Goal: Task Accomplishment & Management: Use online tool/utility

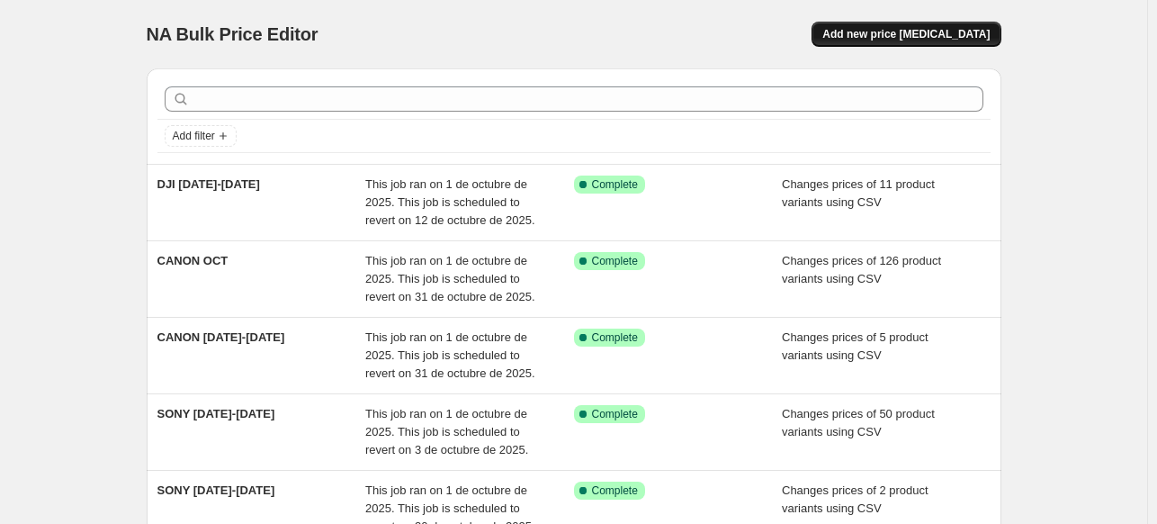
click at [986, 40] on span "Add new price [MEDICAL_DATA]" at bounding box center [905, 34] width 167 height 14
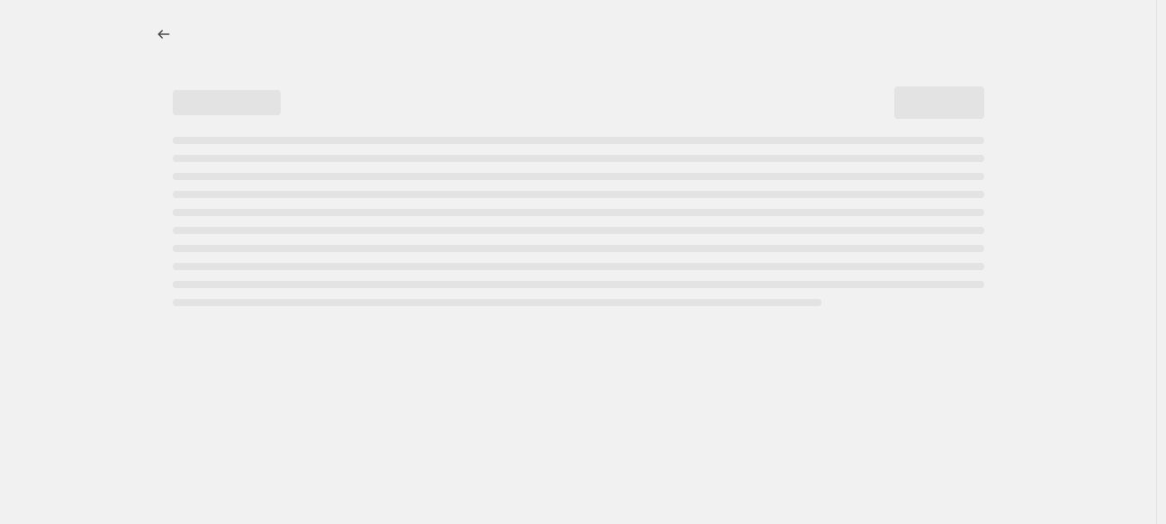
select select "percentage"
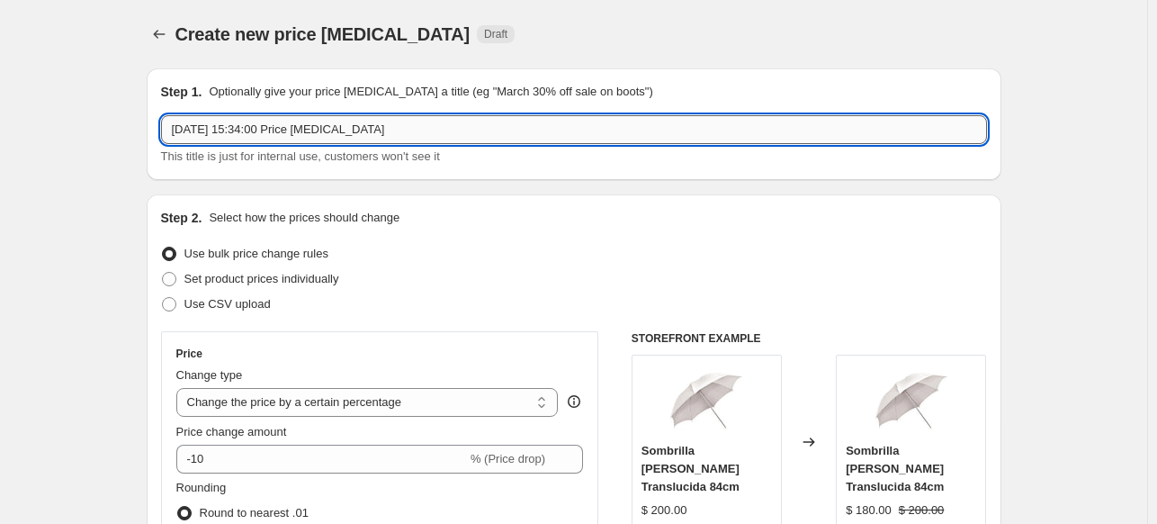
click at [409, 135] on input "[DATE] 15:34:00 Price [MEDICAL_DATA]" at bounding box center [574, 129] width 826 height 29
click at [409, 133] on input "[DATE] 15:34:00 Price [MEDICAL_DATA]" at bounding box center [574, 129] width 826 height 29
type input "Manfrotto 15% OFF OCT"
click at [226, 309] on span "Use CSV upload" at bounding box center [227, 303] width 86 height 13
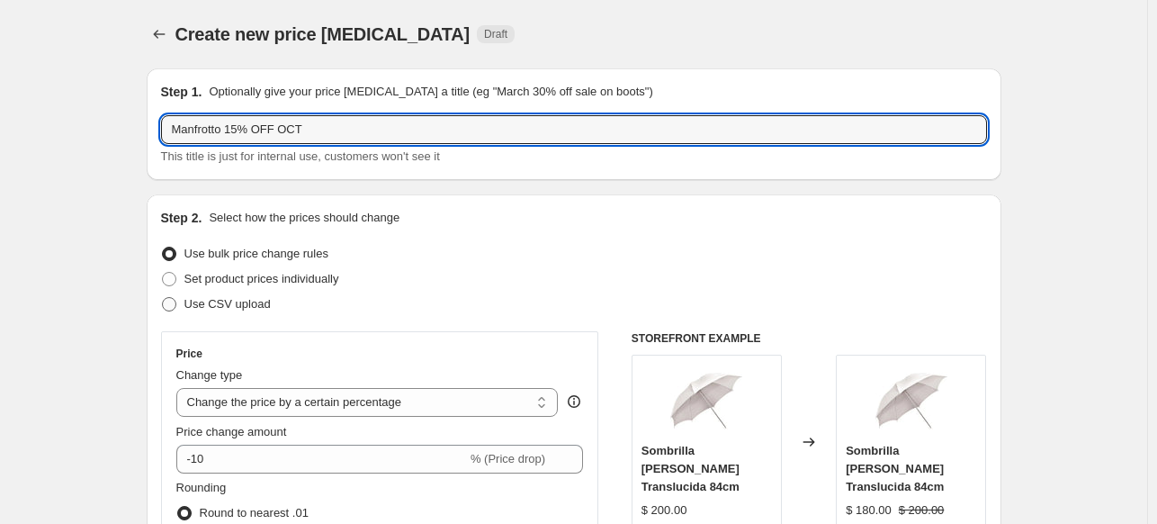
click at [163, 298] on input "Use CSV upload" at bounding box center [162, 297] width 1 height 1
radio input "true"
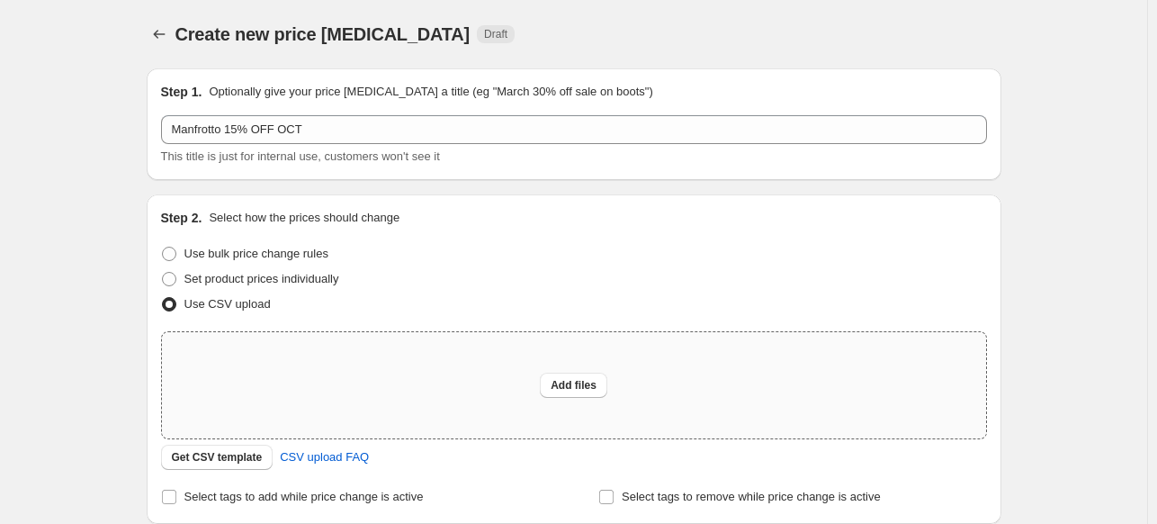
click at [267, 370] on div "Add files" at bounding box center [574, 385] width 824 height 106
click at [255, 273] on span "Set product prices individually" at bounding box center [261, 278] width 155 height 13
click at [163, 273] on input "Set product prices individually" at bounding box center [162, 272] width 1 height 1
radio input "true"
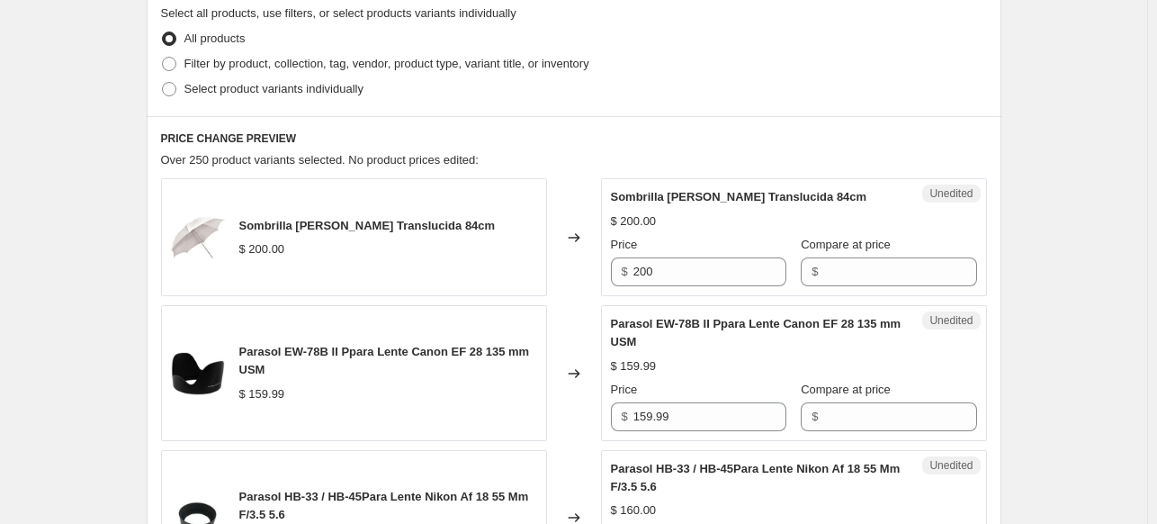
scroll to position [489, 0]
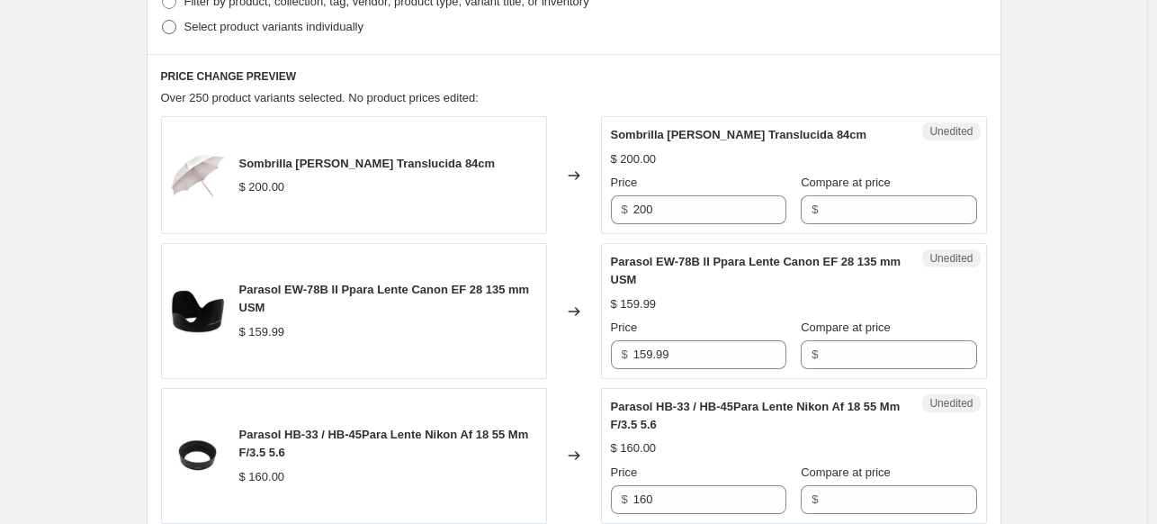
click at [235, 28] on span "Select product variants individually" at bounding box center [273, 26] width 179 height 13
click at [163, 21] on input "Select product variants individually" at bounding box center [162, 20] width 1 height 1
radio input "true"
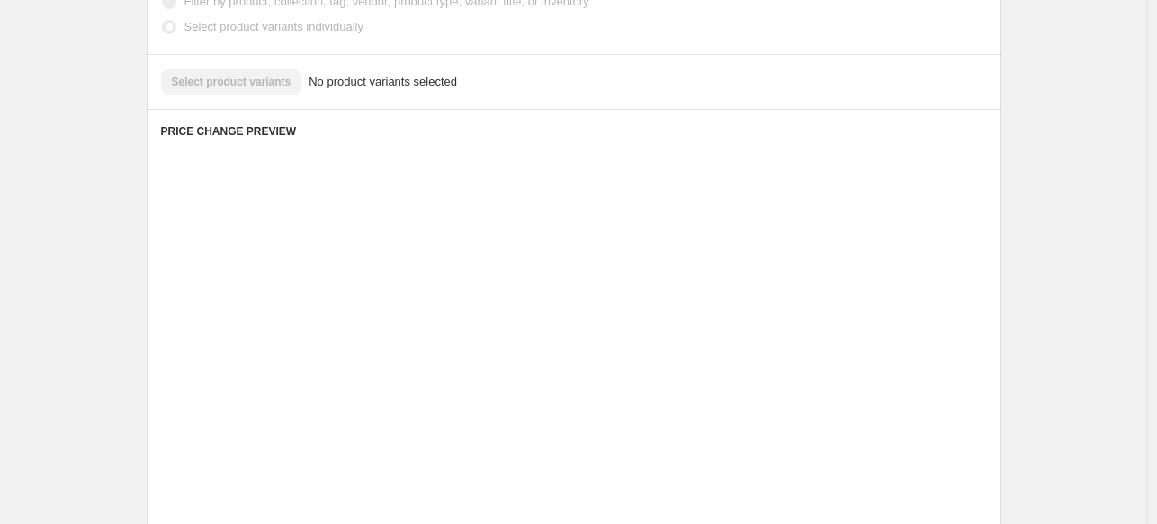
scroll to position [420, 0]
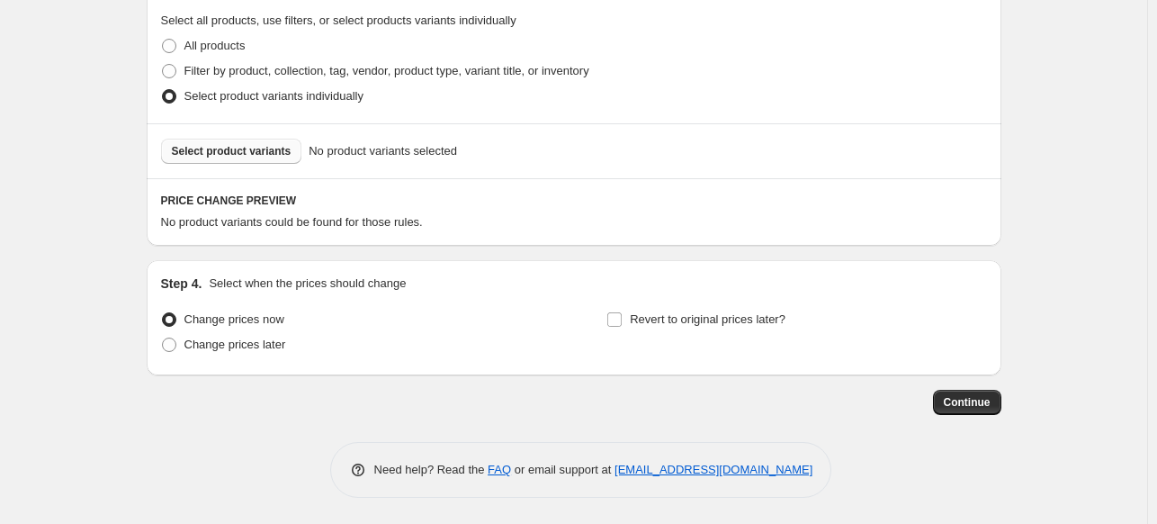
click at [223, 147] on span "Select product variants" at bounding box center [232, 151] width 120 height 14
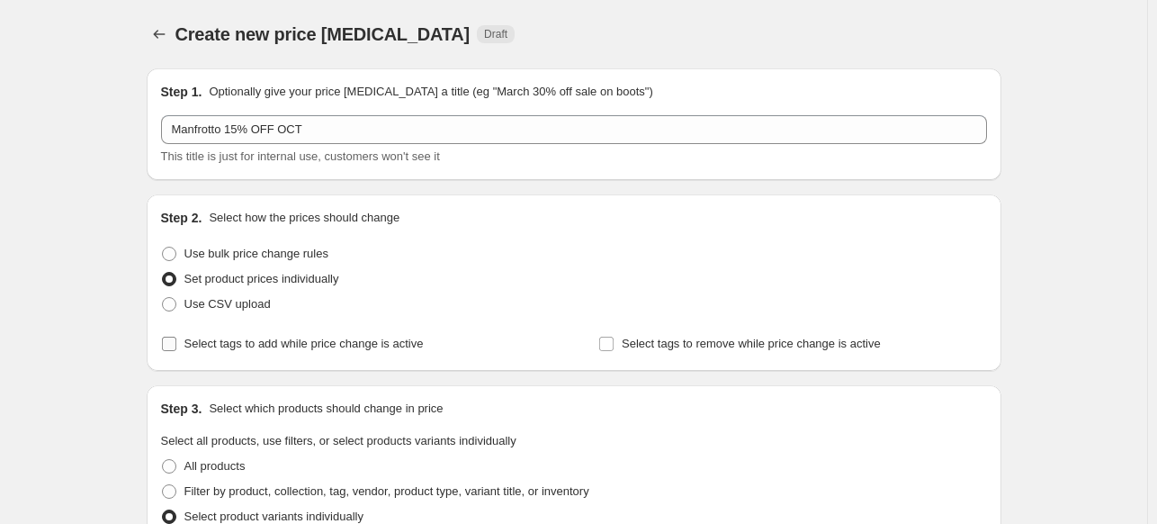
scroll to position [0, 0]
click at [285, 255] on span "Use bulk price change rules" at bounding box center [256, 252] width 144 height 13
click at [163, 247] on input "Use bulk price change rules" at bounding box center [162, 246] width 1 height 1
radio input "true"
select select "percentage"
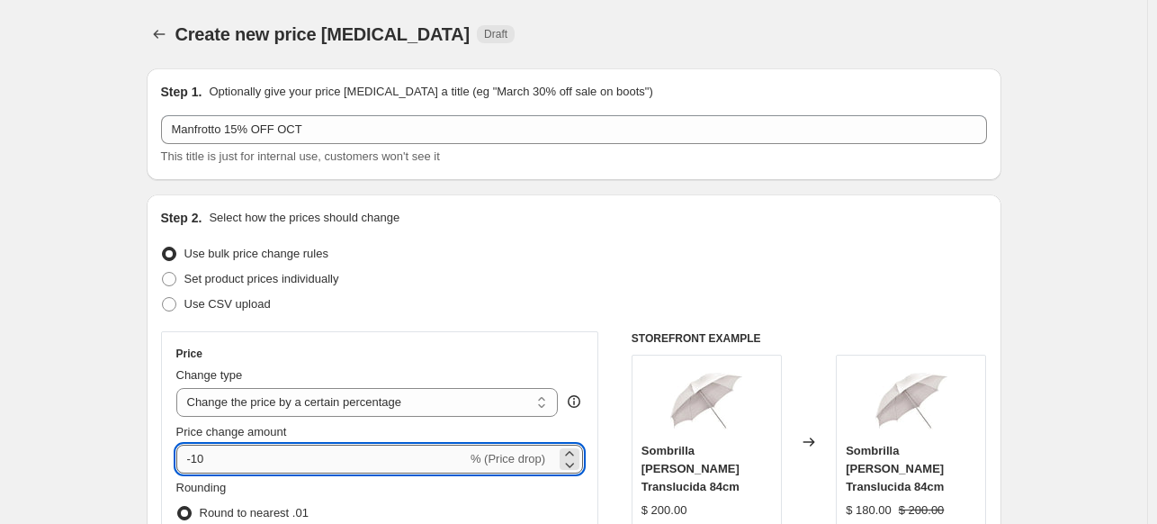
click at [238, 462] on input "-10" at bounding box center [321, 458] width 291 height 29
type input "-15"
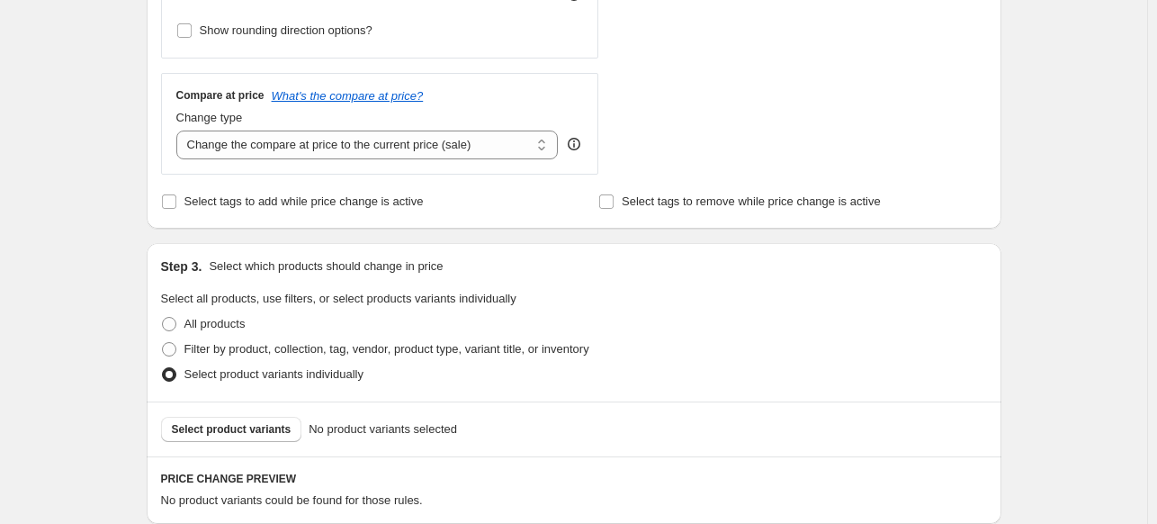
scroll to position [698, 0]
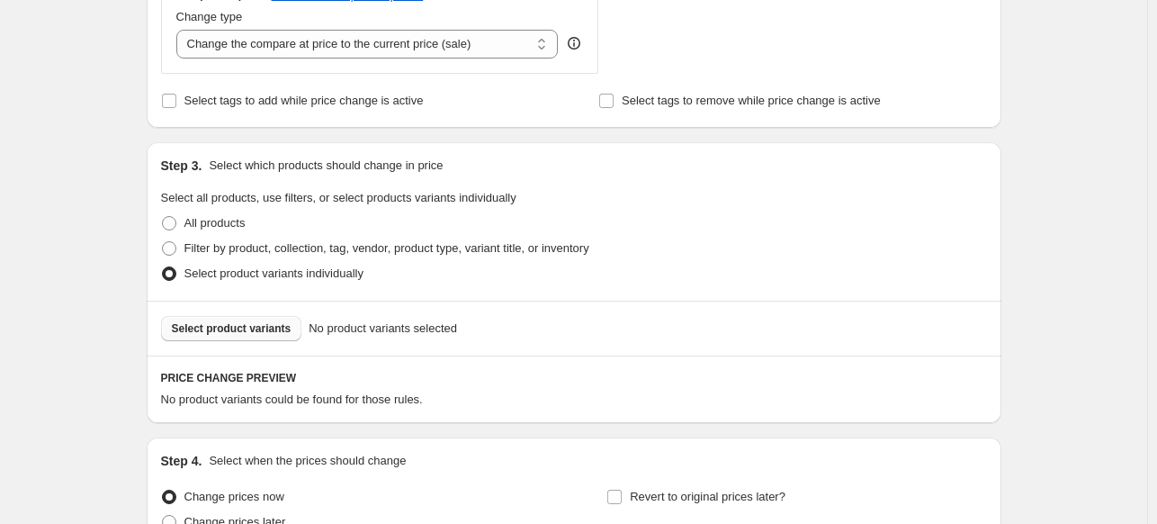
click at [205, 330] on span "Select product variants" at bounding box center [232, 328] width 120 height 14
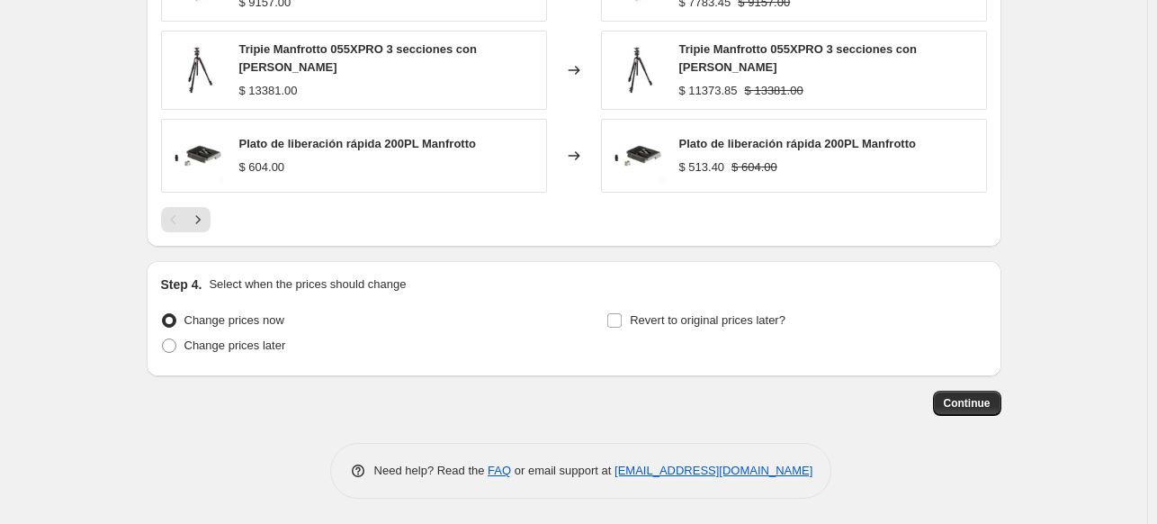
scroll to position [1344, 0]
click at [762, 317] on span "Revert to original prices later?" at bounding box center [708, 320] width 156 height 13
click at [622, 317] on input "Revert to original prices later?" at bounding box center [614, 321] width 14 height 14
checkbox input "true"
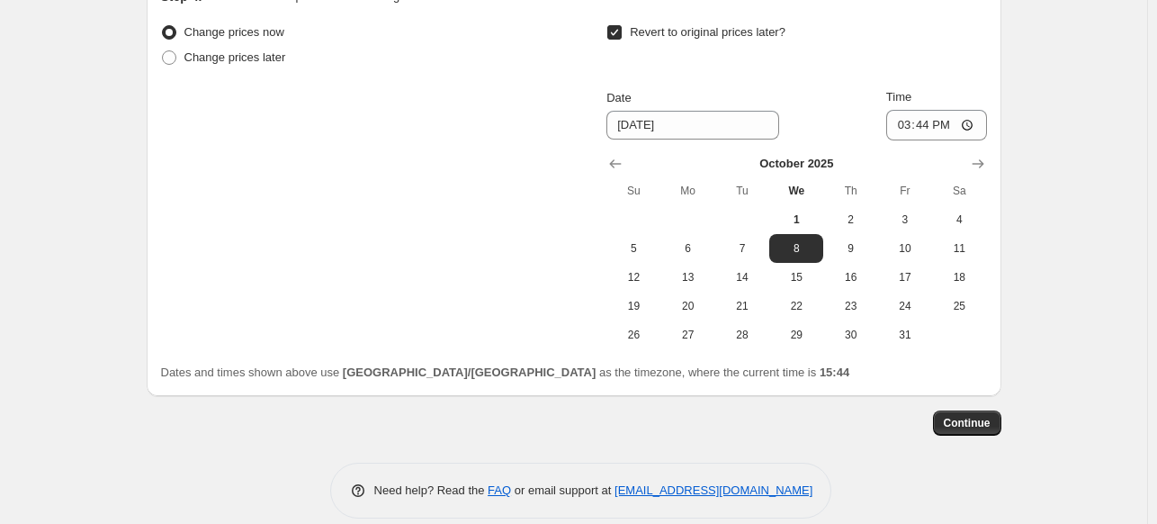
scroll to position [1634, 0]
click at [882, 326] on button "31" at bounding box center [905, 333] width 54 height 29
type input "[DATE]"
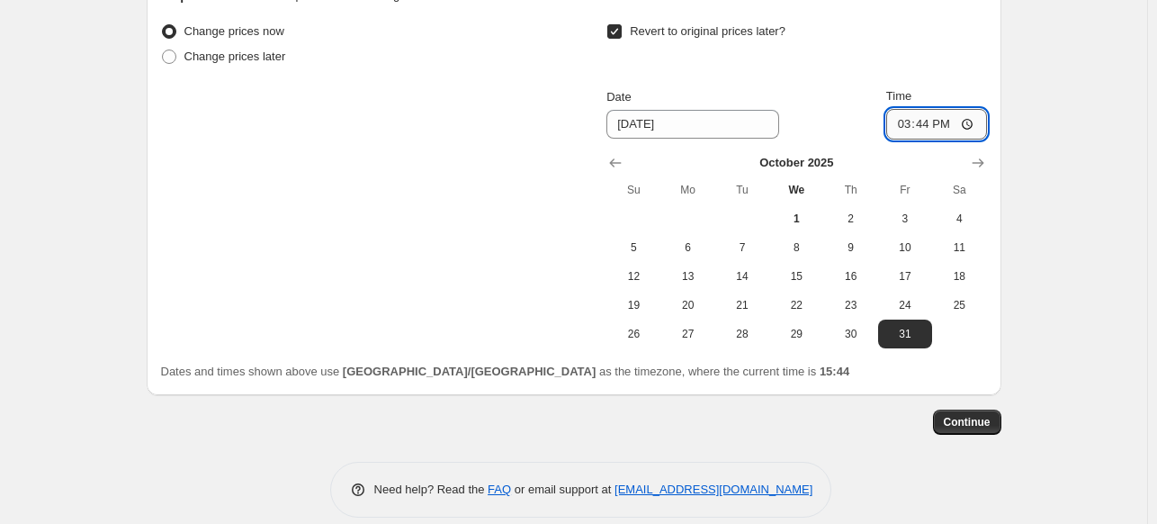
click at [889, 122] on input "15:44" at bounding box center [936, 124] width 101 height 31
type input "23:59"
click at [964, 418] on span "Continue" at bounding box center [967, 422] width 47 height 14
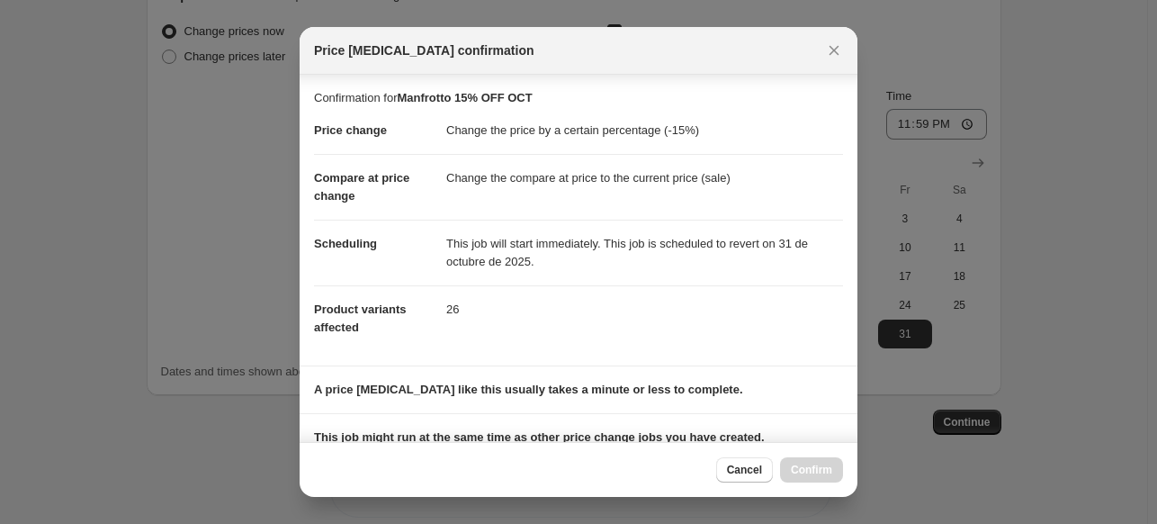
scroll to position [249, 0]
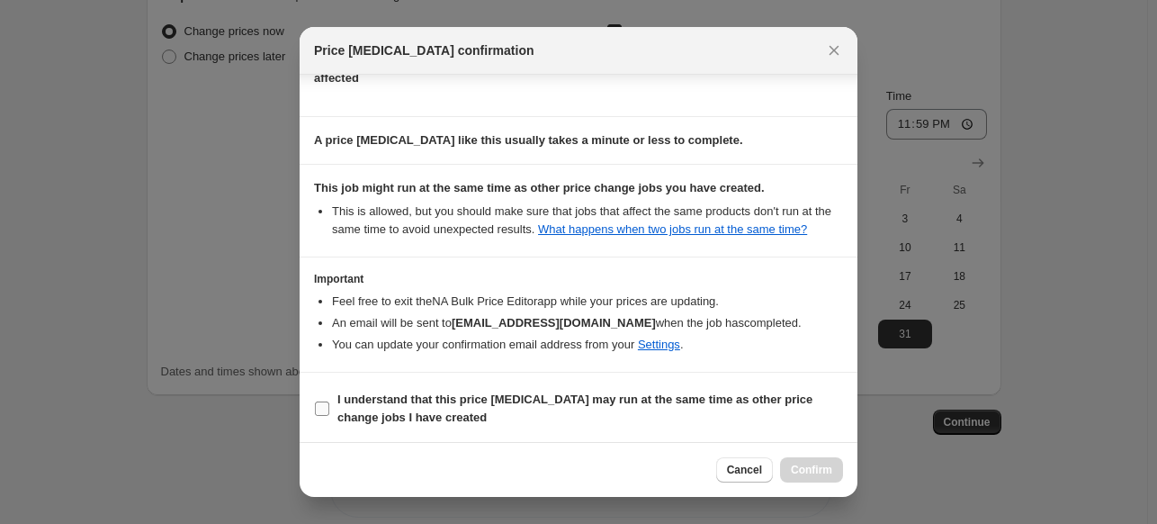
click at [761, 424] on label "I understand that this price [MEDICAL_DATA] may run at the same time as other p…" at bounding box center [578, 408] width 529 height 43
click at [329, 416] on input "I understand that this price [MEDICAL_DATA] may run at the same time as other p…" at bounding box center [322, 408] width 14 height 14
checkbox input "true"
click at [799, 460] on button "Confirm" at bounding box center [811, 469] width 63 height 25
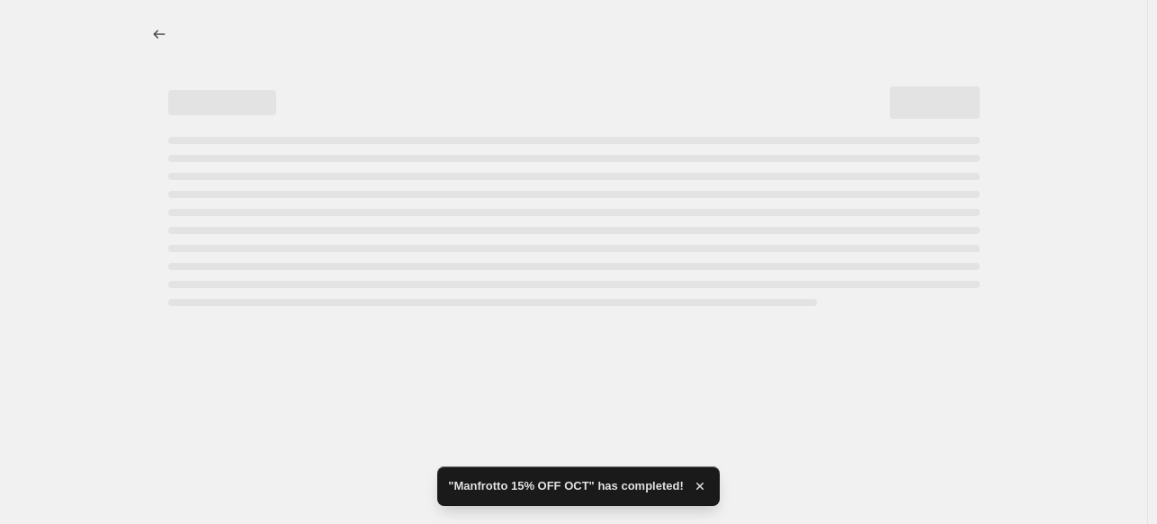
select select "percentage"
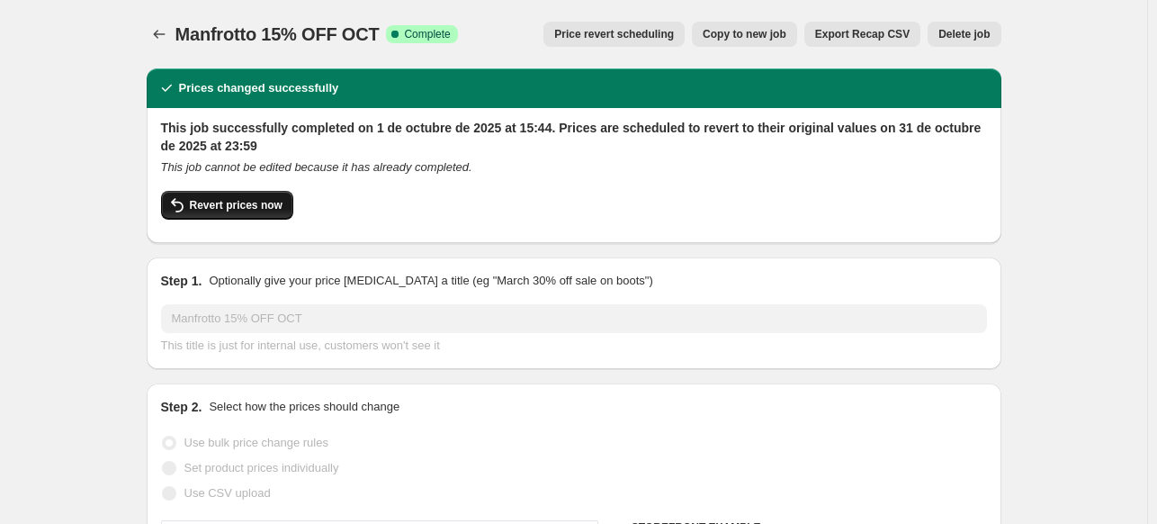
click at [237, 202] on span "Revert prices now" at bounding box center [236, 205] width 93 height 14
checkbox input "false"
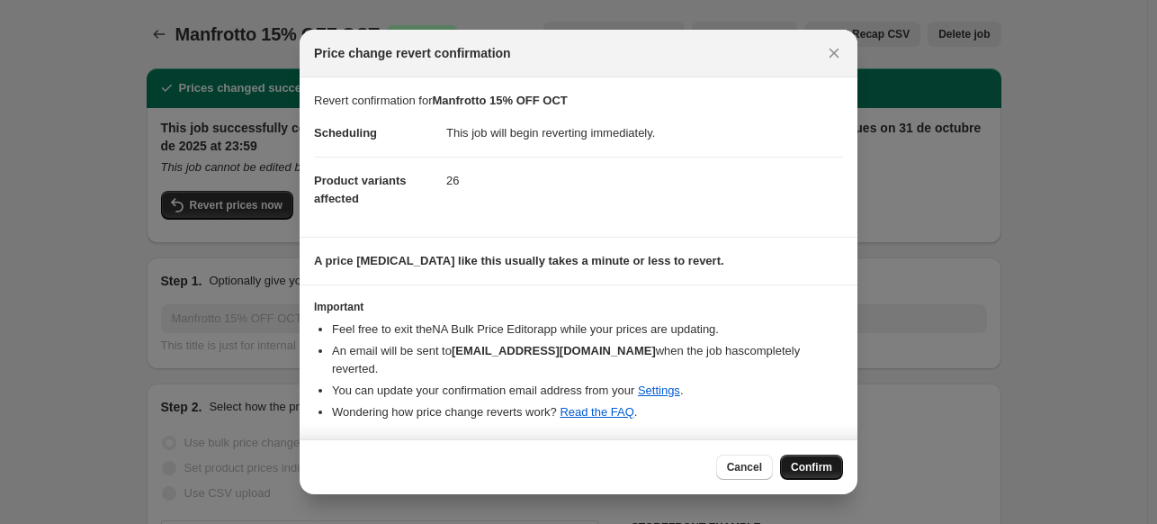
click at [824, 463] on span "Confirm" at bounding box center [811, 467] width 41 height 14
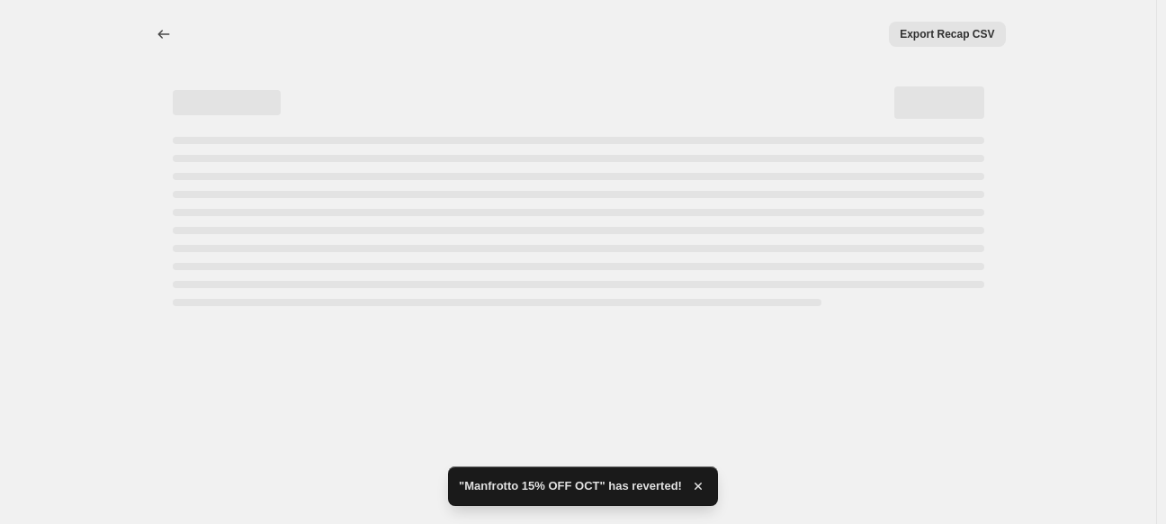
select select "percentage"
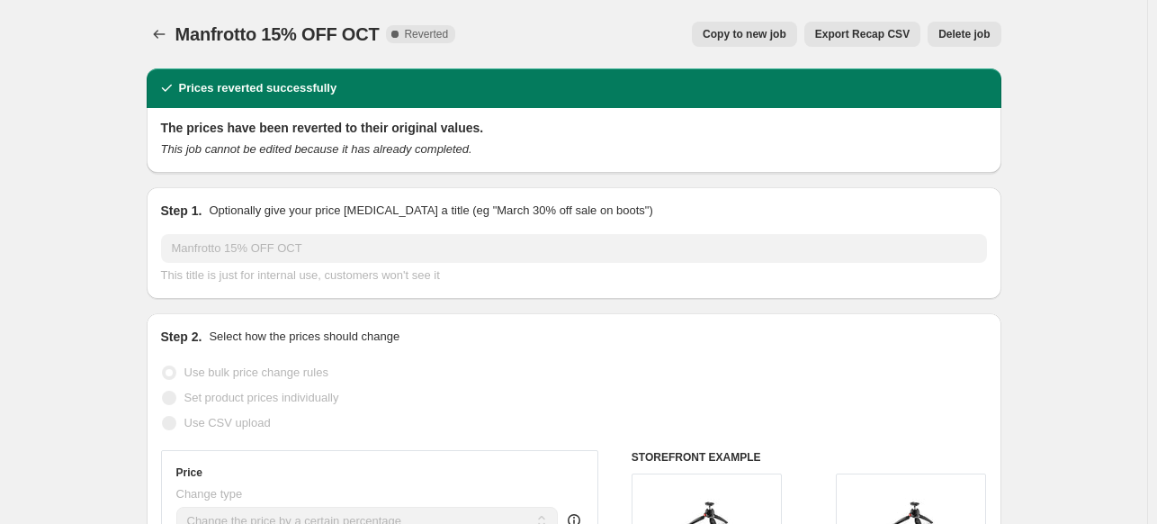
click at [763, 28] on span "Copy to new job" at bounding box center [745, 34] width 84 height 14
select select "percentage"
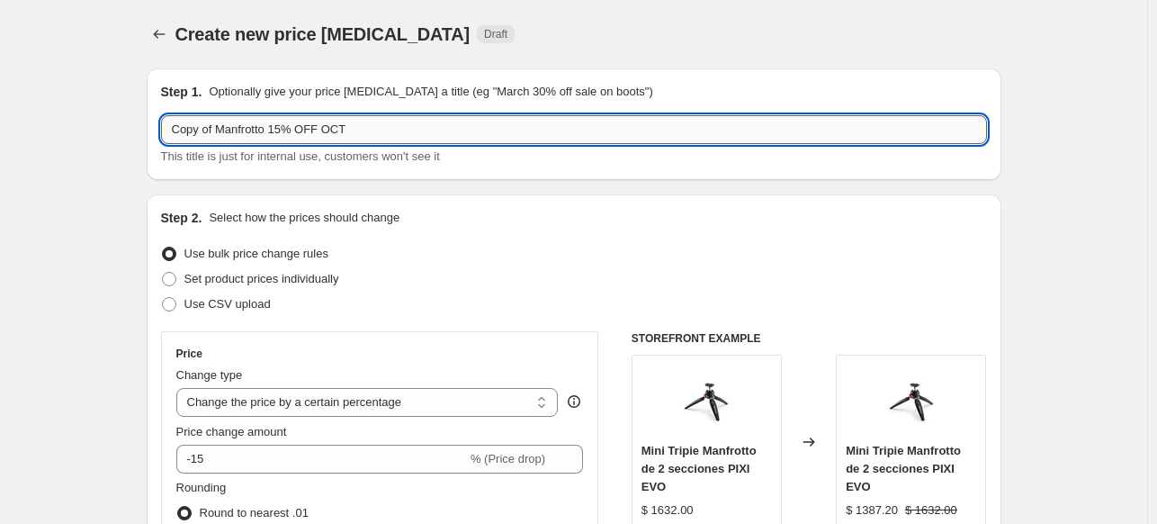
click at [291, 130] on input "Copy of Manfrotto 15% OFF OCT" at bounding box center [574, 129] width 826 height 29
type input "Copy of Manfrotto 20% OFF OCT"
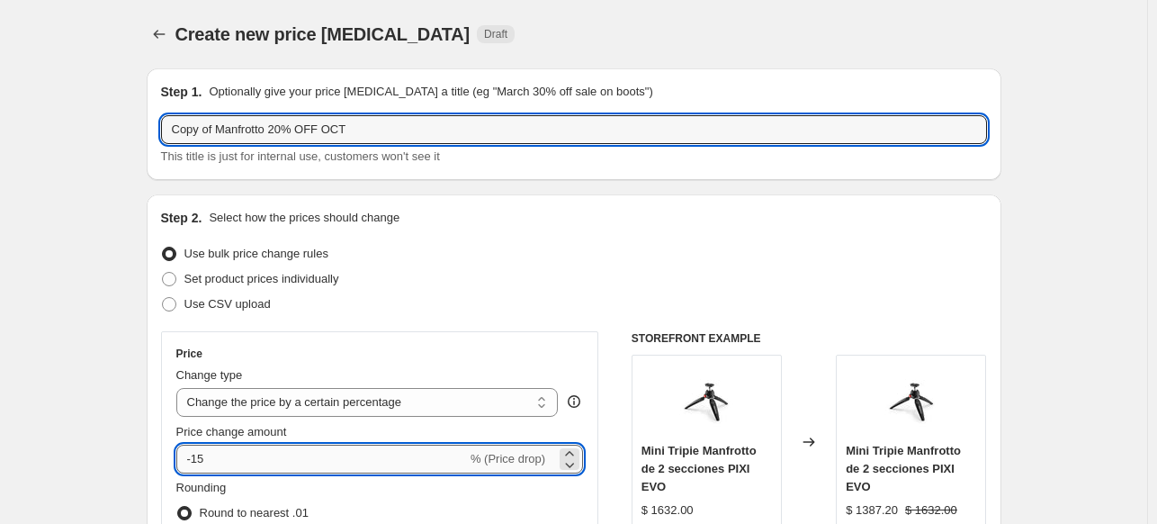
click at [229, 458] on input "-15" at bounding box center [321, 458] width 291 height 29
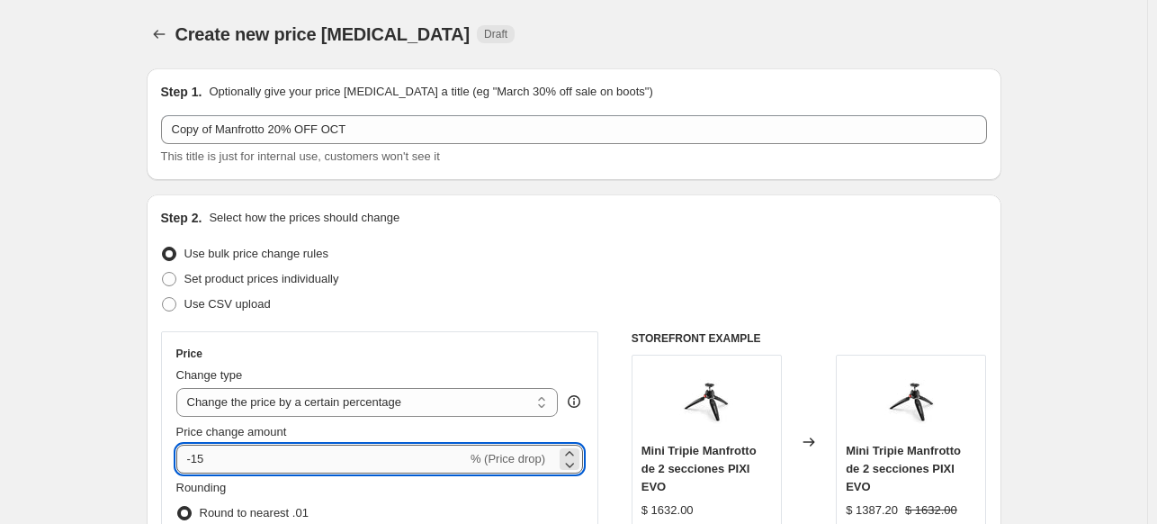
type input "-1"
type input "-20"
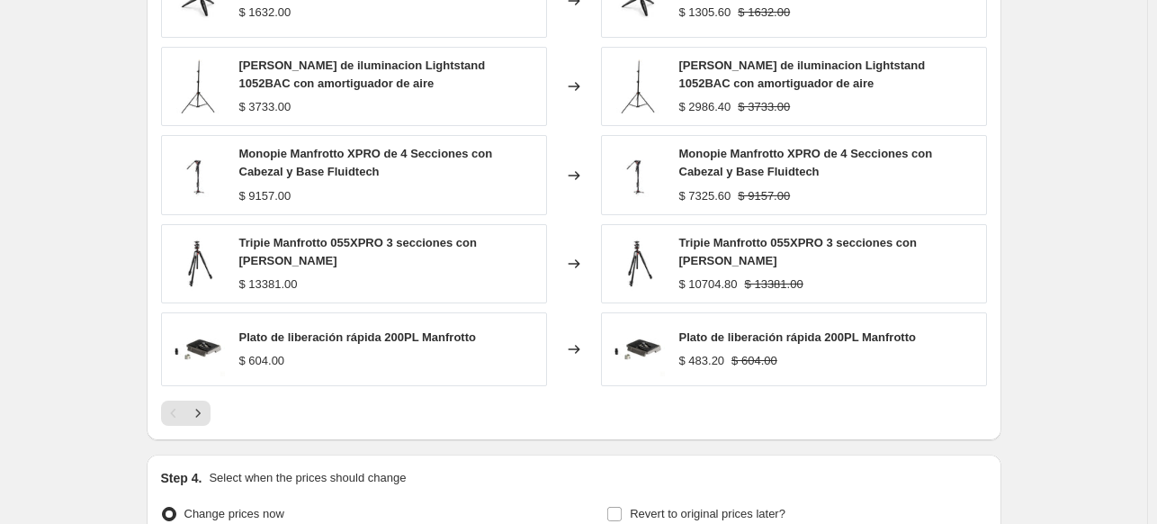
scroll to position [1345, 0]
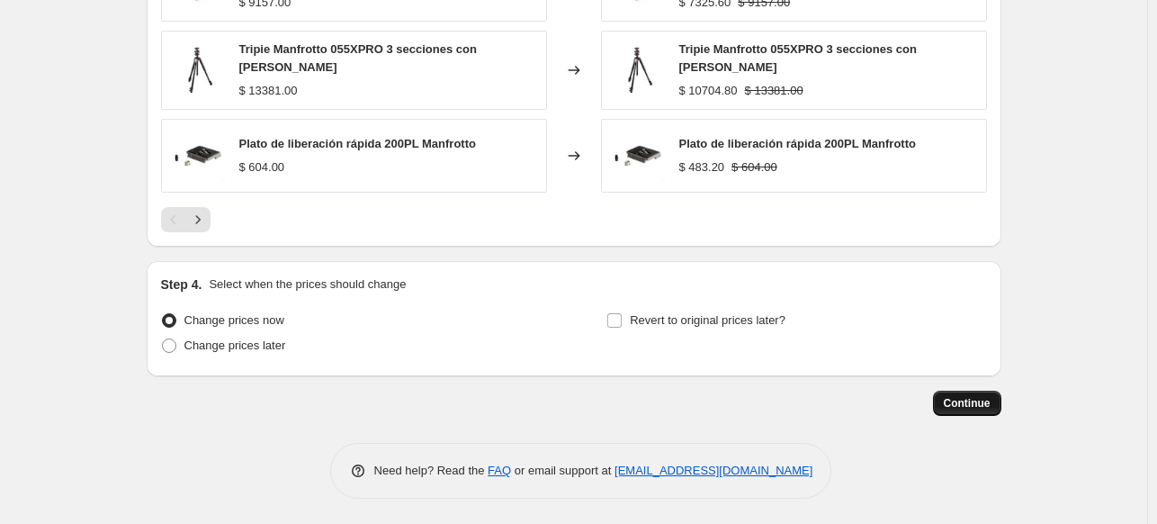
click at [959, 401] on span "Continue" at bounding box center [967, 403] width 47 height 14
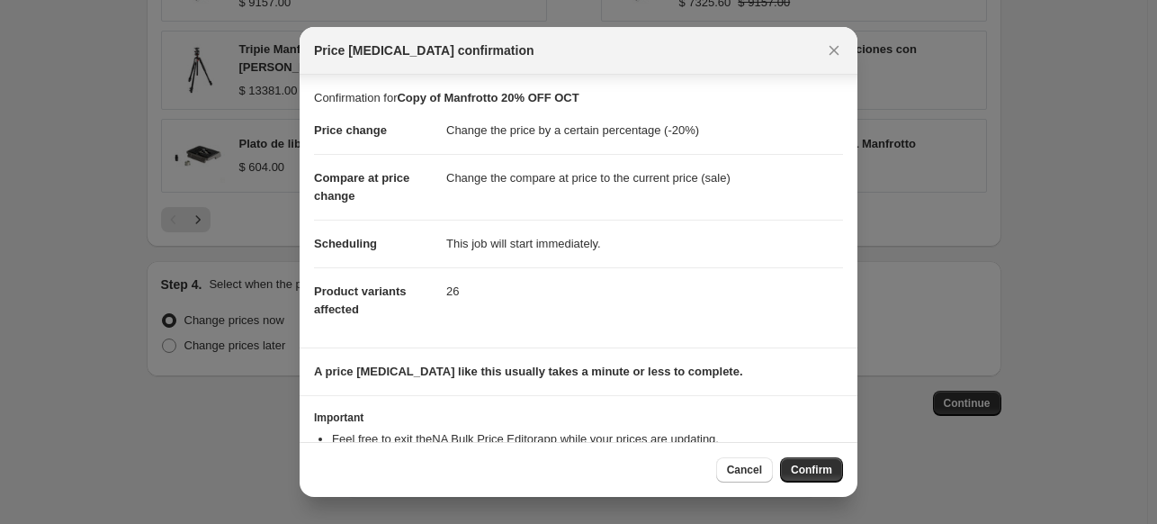
scroll to position [66, 0]
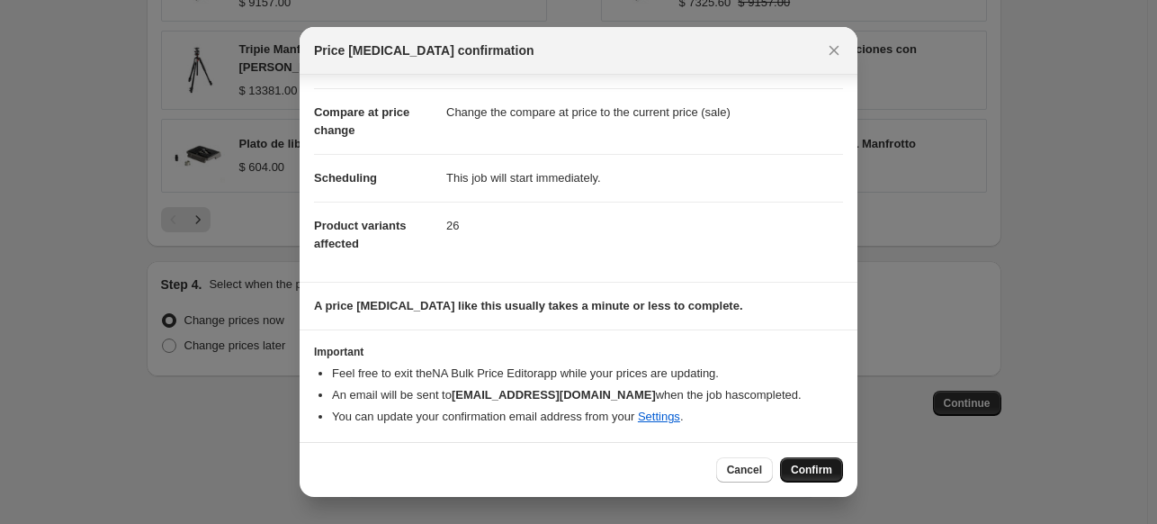
click at [802, 463] on span "Confirm" at bounding box center [811, 469] width 41 height 14
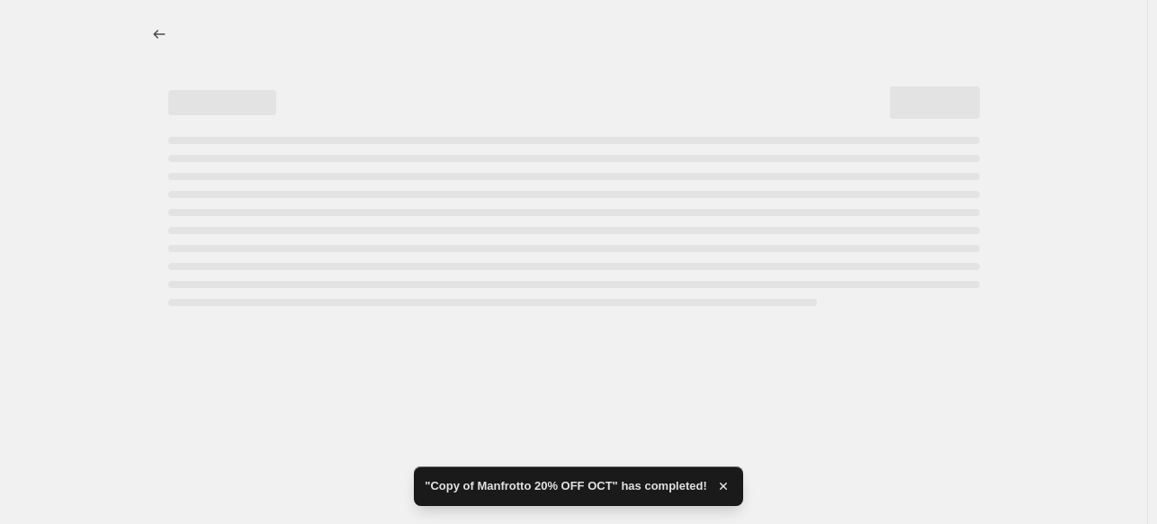
select select "percentage"
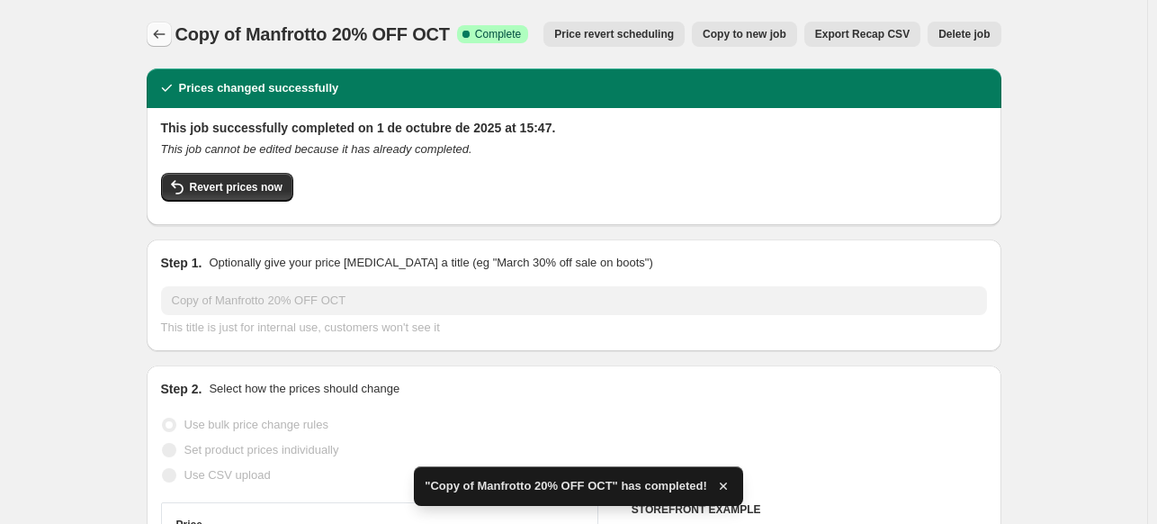
click at [164, 31] on icon "Price change jobs" at bounding box center [159, 34] width 18 height 18
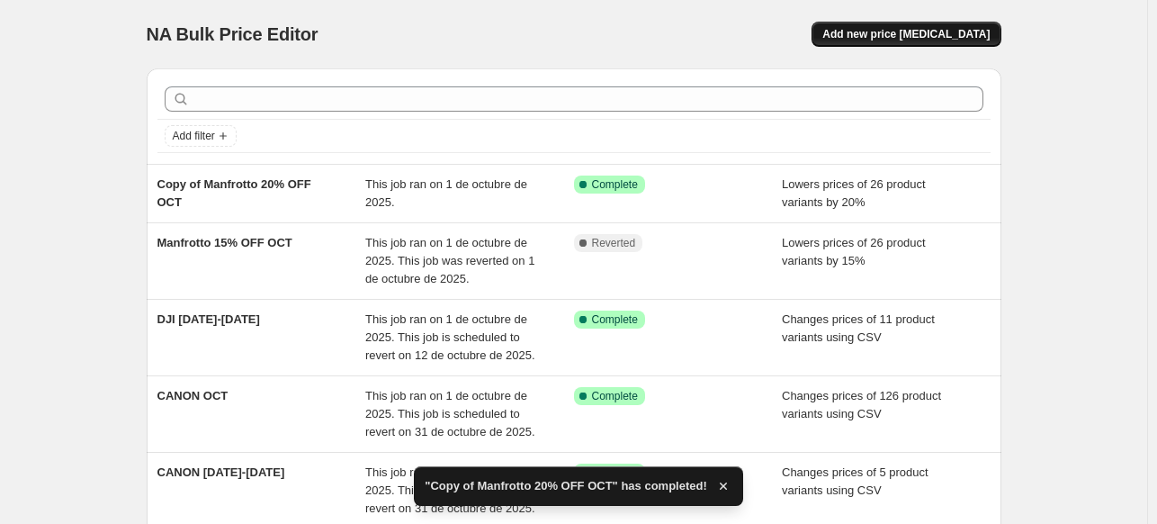
click at [860, 22] on button "Add new price [MEDICAL_DATA]" at bounding box center [905, 34] width 189 height 25
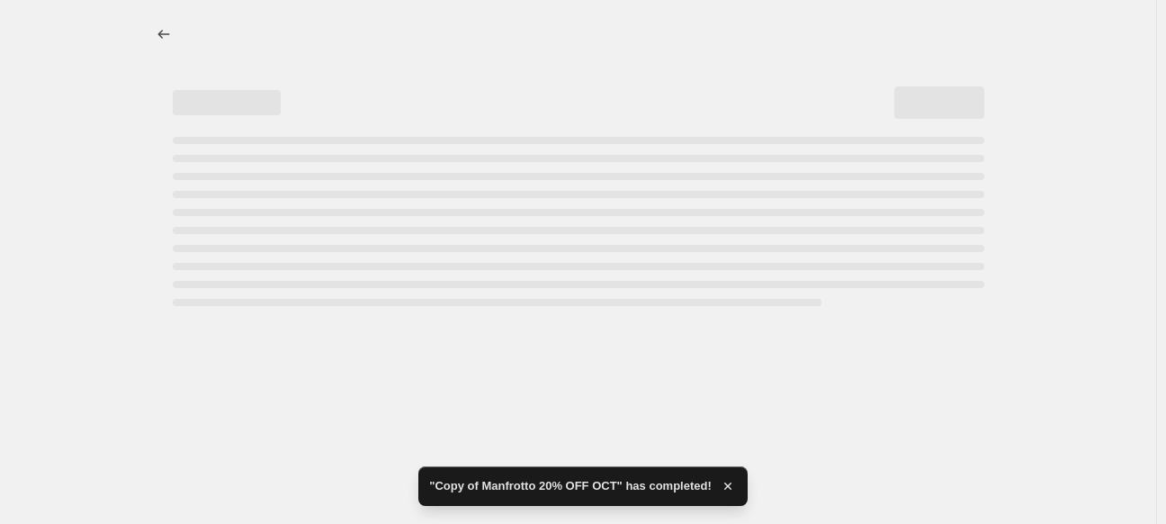
select select "percentage"
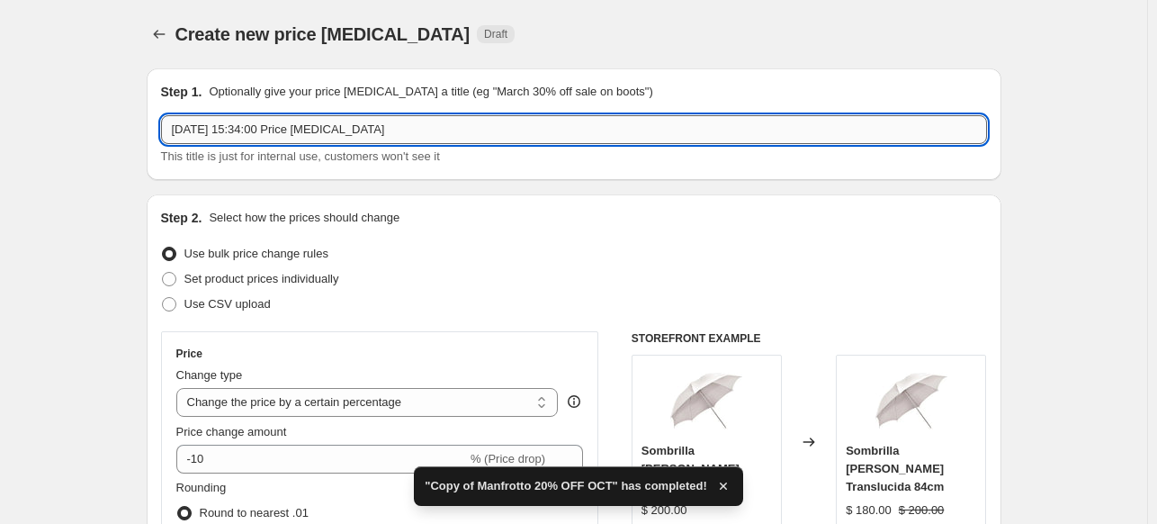
click at [249, 138] on input "[DATE] 15:34:00 Price [MEDICAL_DATA]" at bounding box center [574, 129] width 826 height 29
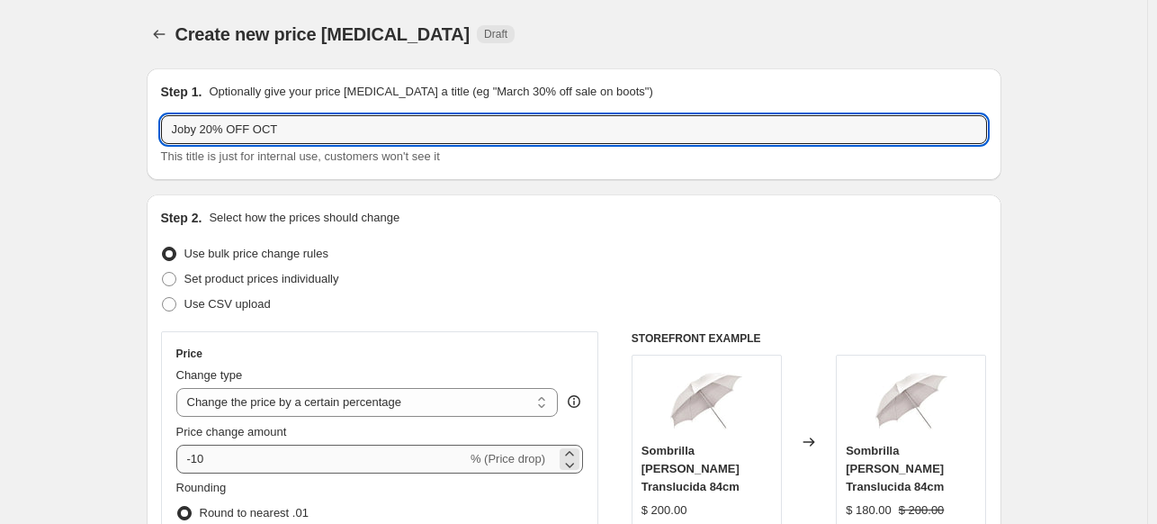
type input "Joby 20% OFF OCT"
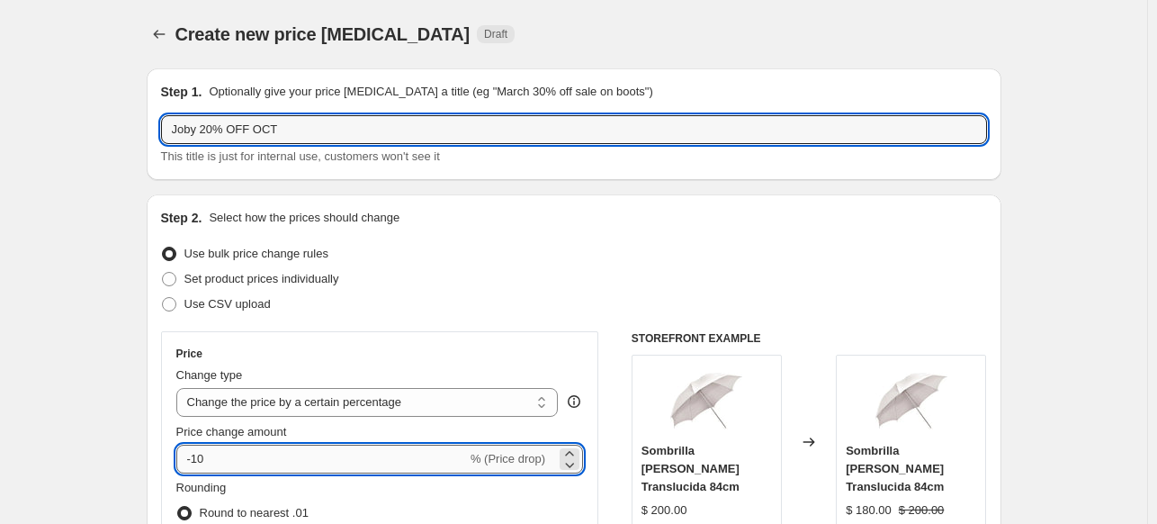
click at [246, 452] on input "-10" at bounding box center [321, 458] width 291 height 29
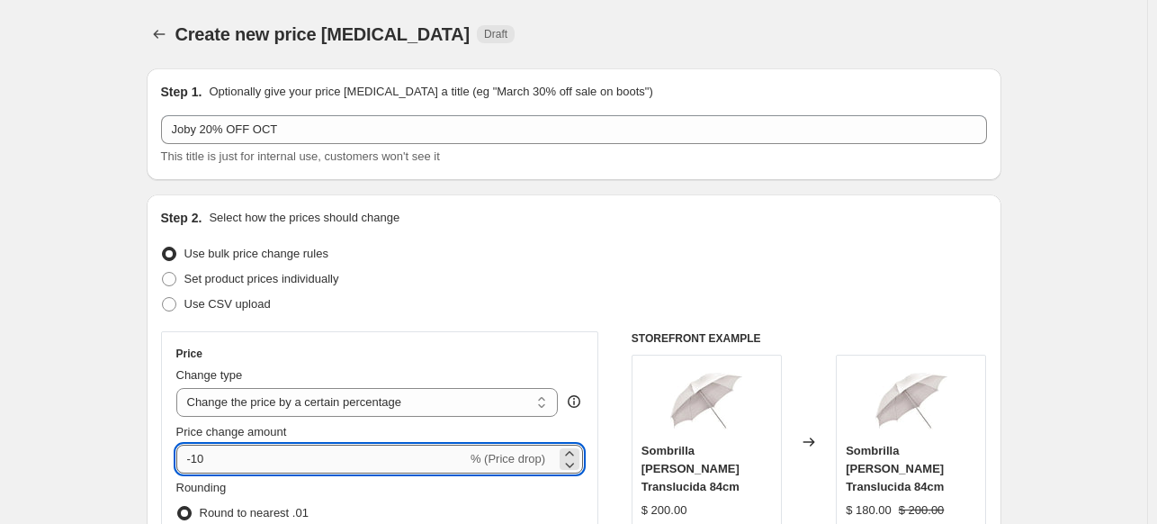
type input "-1"
type input "-20"
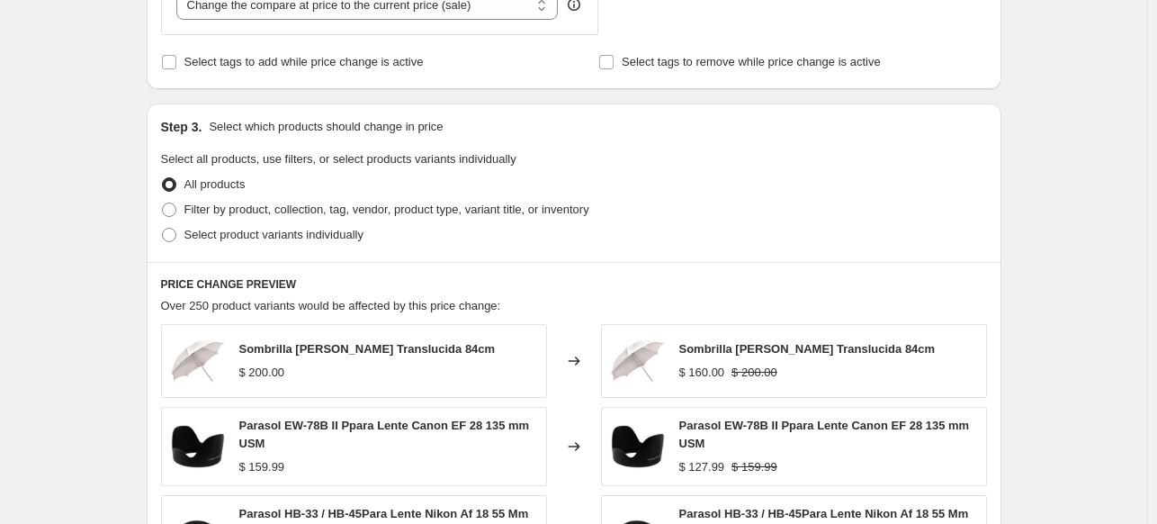
scroll to position [732, 0]
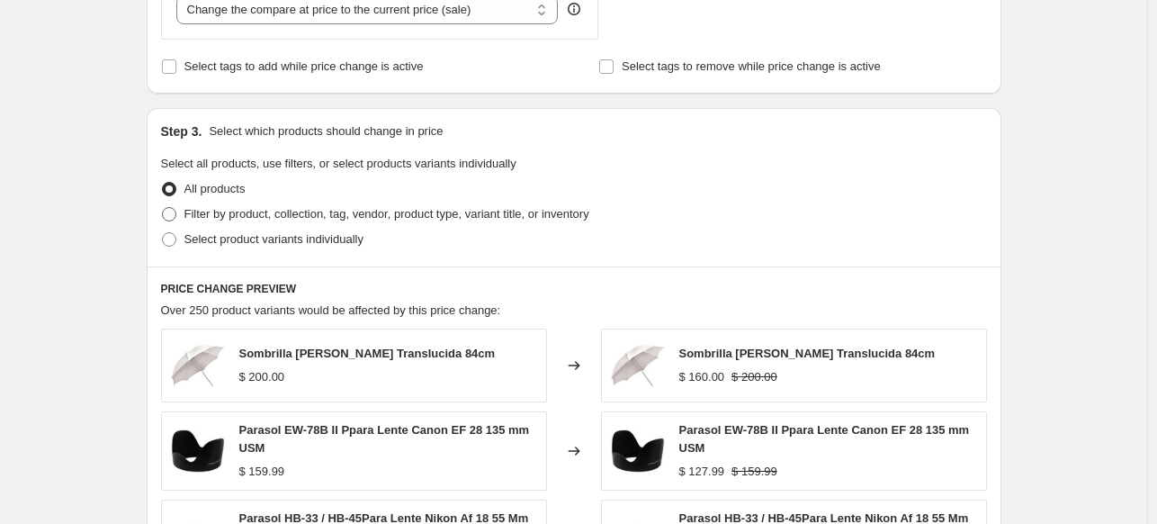
click at [241, 209] on span "Filter by product, collection, tag, vendor, product type, variant title, or inv…" at bounding box center [386, 213] width 405 height 13
click at [163, 208] on input "Filter by product, collection, tag, vendor, product type, variant title, or inv…" at bounding box center [162, 207] width 1 height 1
radio input "true"
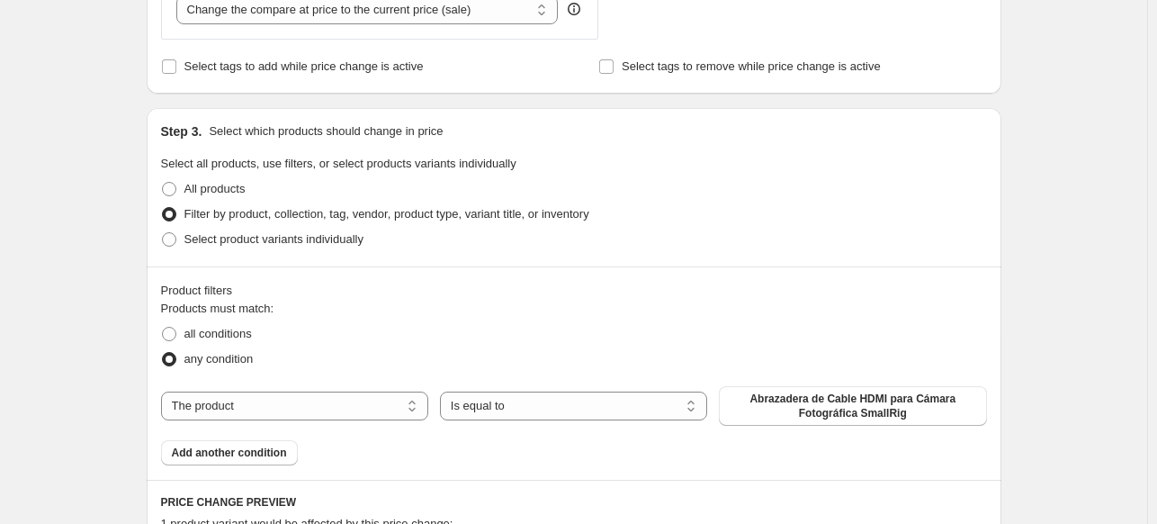
click at [245, 319] on legend "Products must match:" at bounding box center [217, 311] width 113 height 22
click at [245, 323] on label "all conditions" at bounding box center [206, 333] width 91 height 25
click at [163, 327] on input "all conditions" at bounding box center [162, 327] width 1 height 1
radio input "true"
click at [345, 390] on div "The product The product's collection The product's tag The product's vendor The…" at bounding box center [574, 406] width 826 height 40
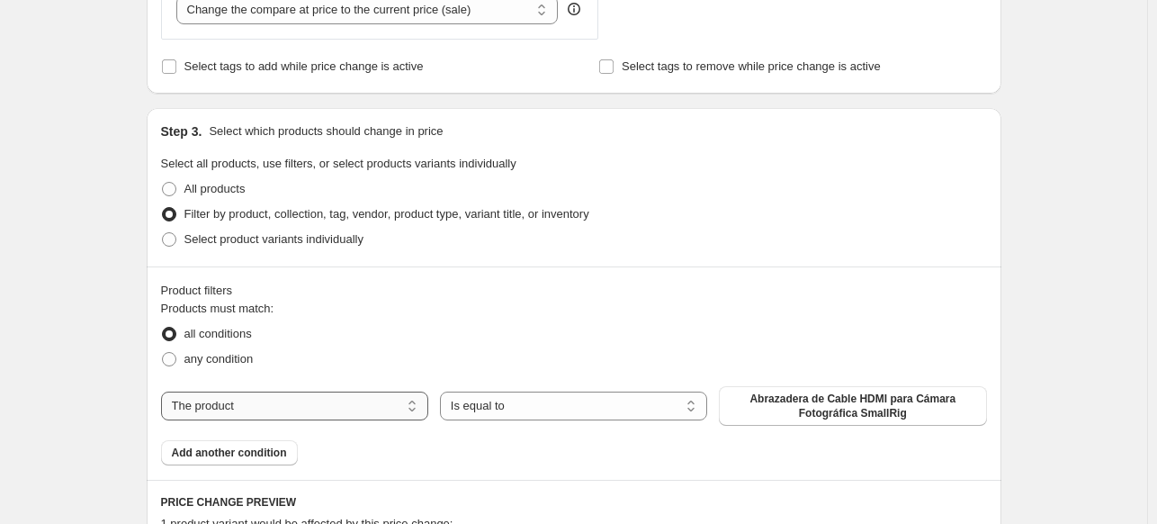
click at [333, 402] on select "The product The product's collection The product's tag The product's vendor The…" at bounding box center [294, 405] width 267 height 29
select select "vendor"
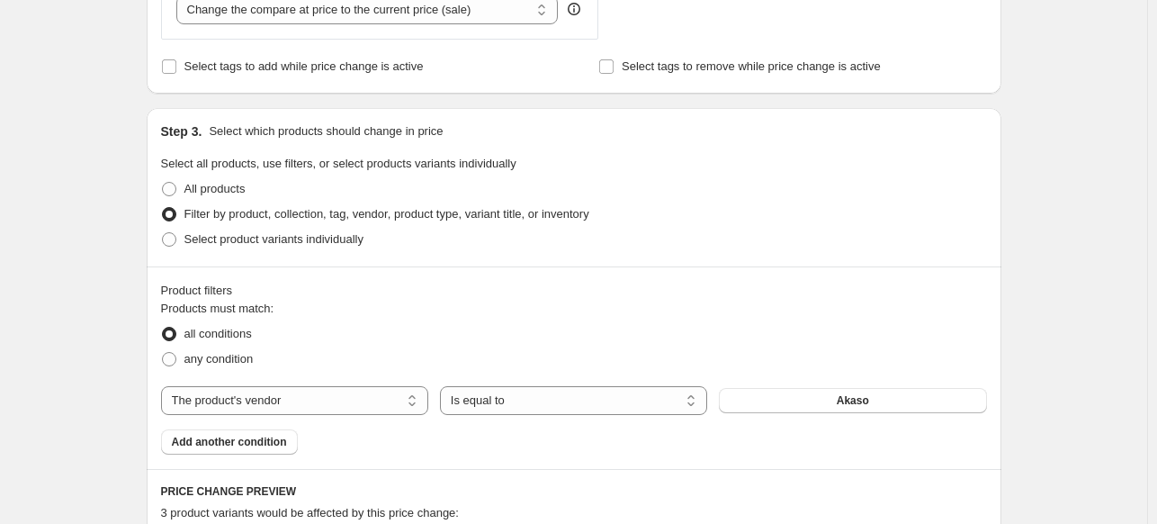
click at [793, 397] on button "Akaso" at bounding box center [852, 400] width 267 height 25
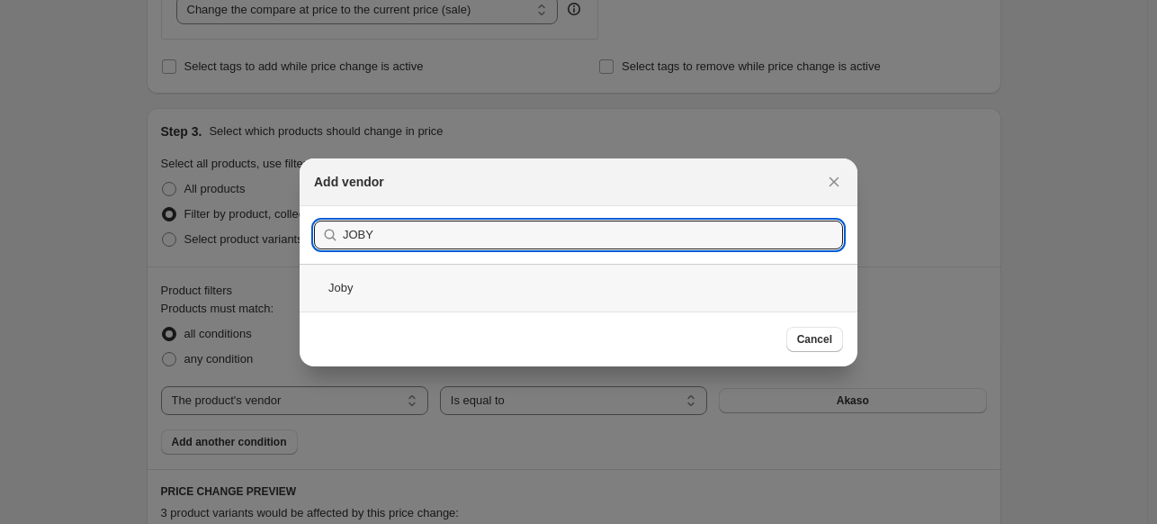
type input "JOBY"
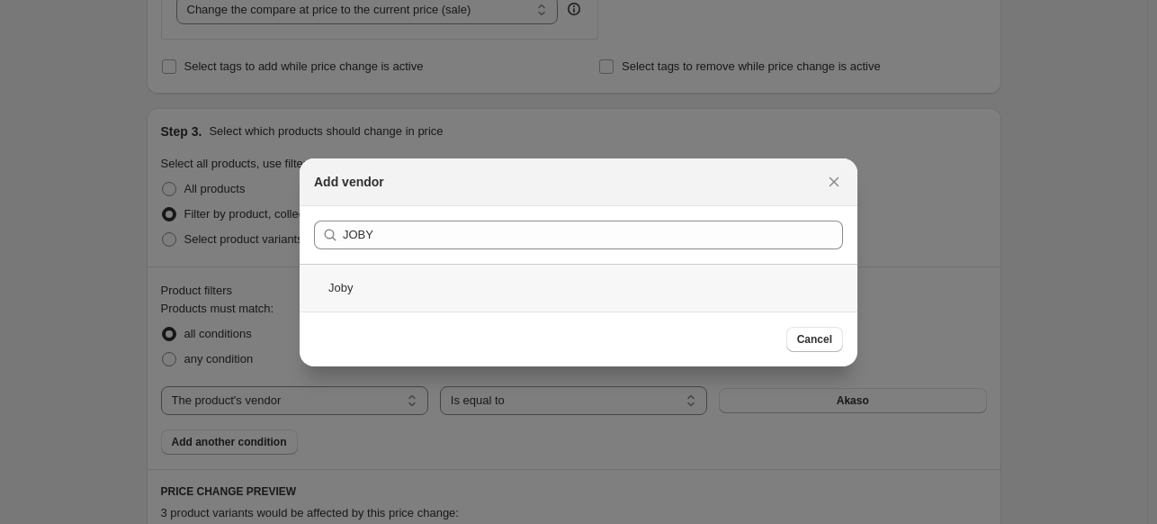
click at [450, 284] on div "Joby" at bounding box center [579, 288] width 558 height 48
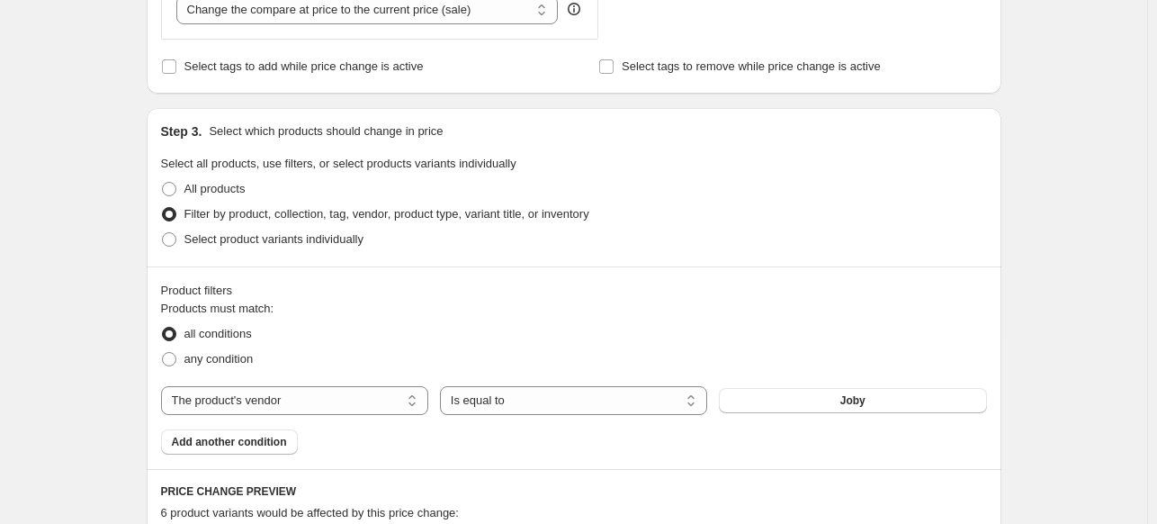
click at [259, 425] on div "Products must match: all conditions any condition The product The product's col…" at bounding box center [574, 377] width 826 height 155
click at [257, 435] on button "Add another condition" at bounding box center [229, 441] width 137 height 25
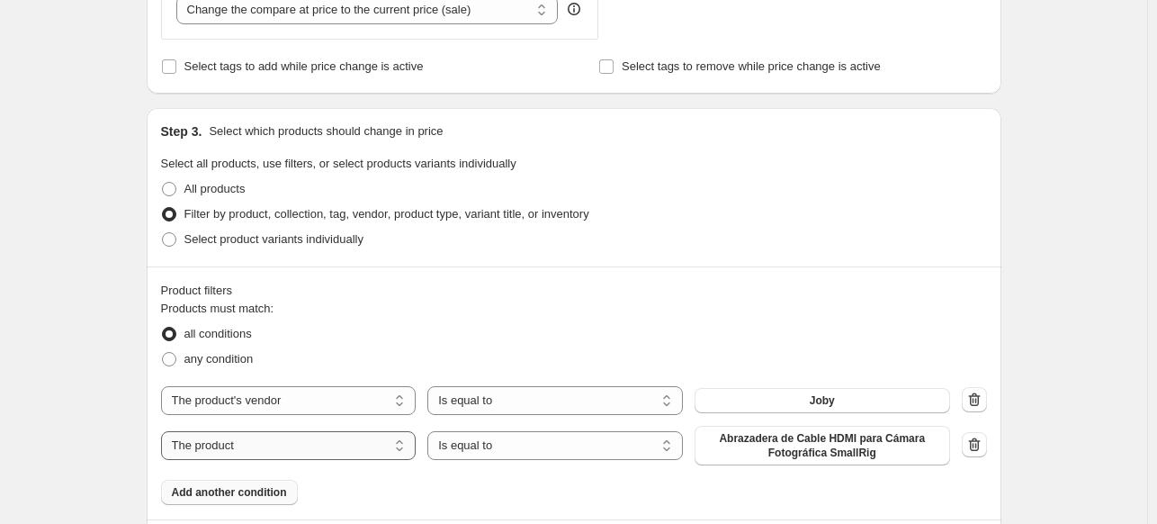
click at [293, 435] on select "The product The product's collection The product's tag The product's vendor The…" at bounding box center [288, 445] width 255 height 29
select select "inventory_quantity"
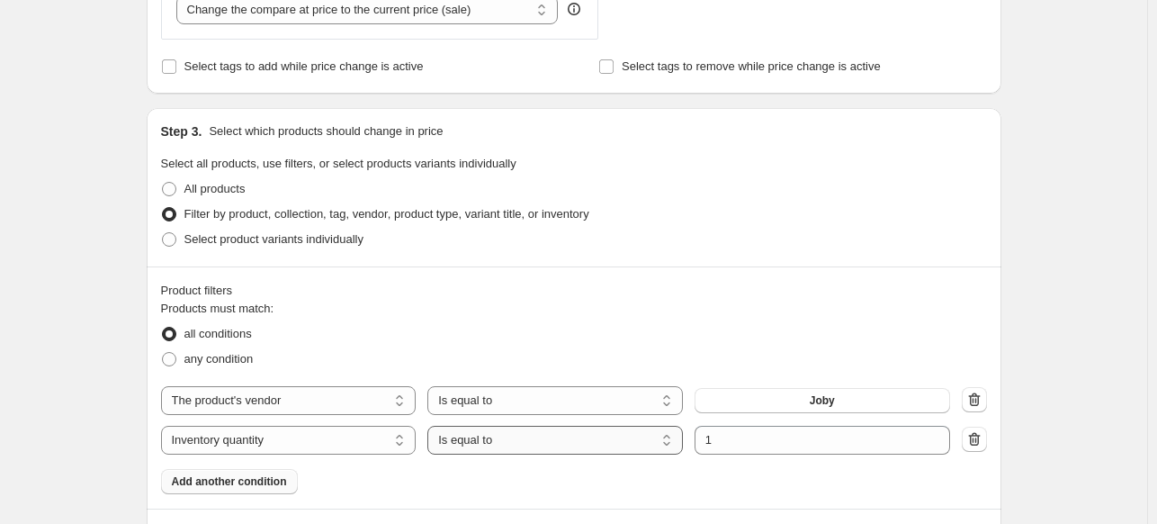
click at [489, 428] on select "Is equal to Is not equal to Is greater than Is less than" at bounding box center [554, 440] width 255 height 29
select select ">"
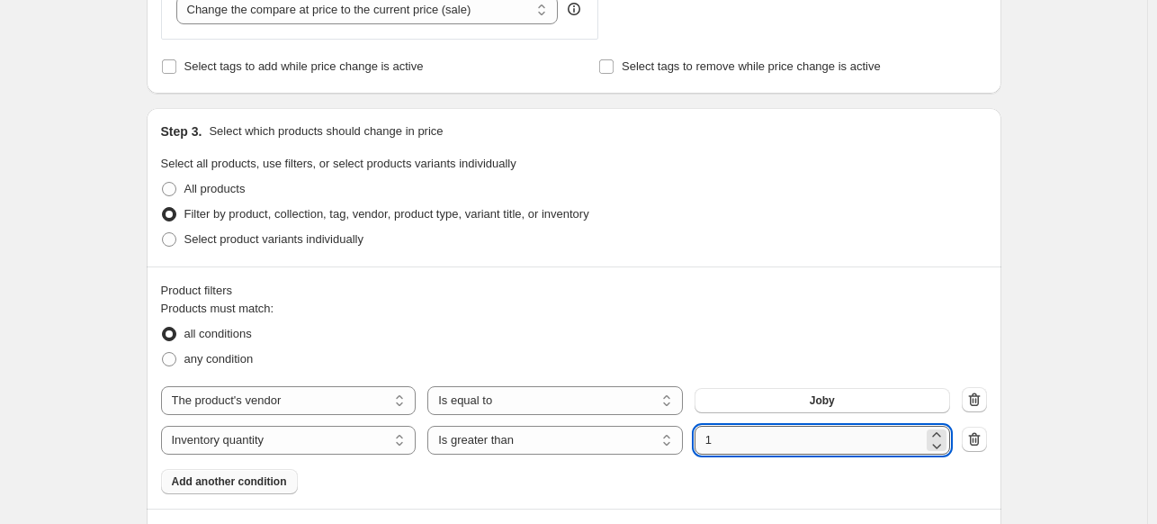
click at [727, 437] on input "1" at bounding box center [809, 440] width 229 height 29
type input "0"
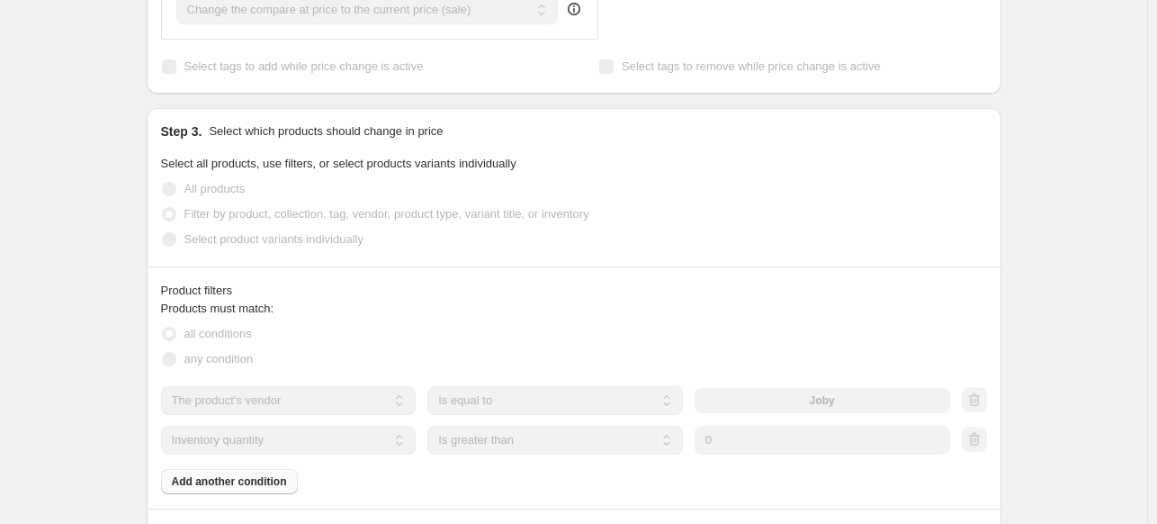
click at [1094, 264] on div "Create new price [MEDICAL_DATA]. This page is ready Create new price [MEDICAL_D…" at bounding box center [573, 288] width 1147 height 2040
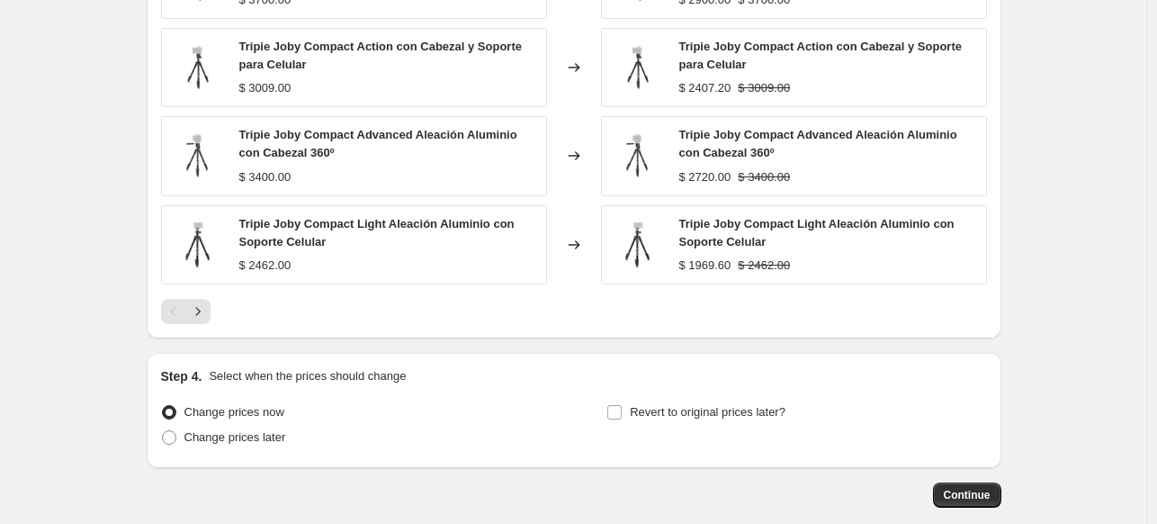
scroll to position [1544, 0]
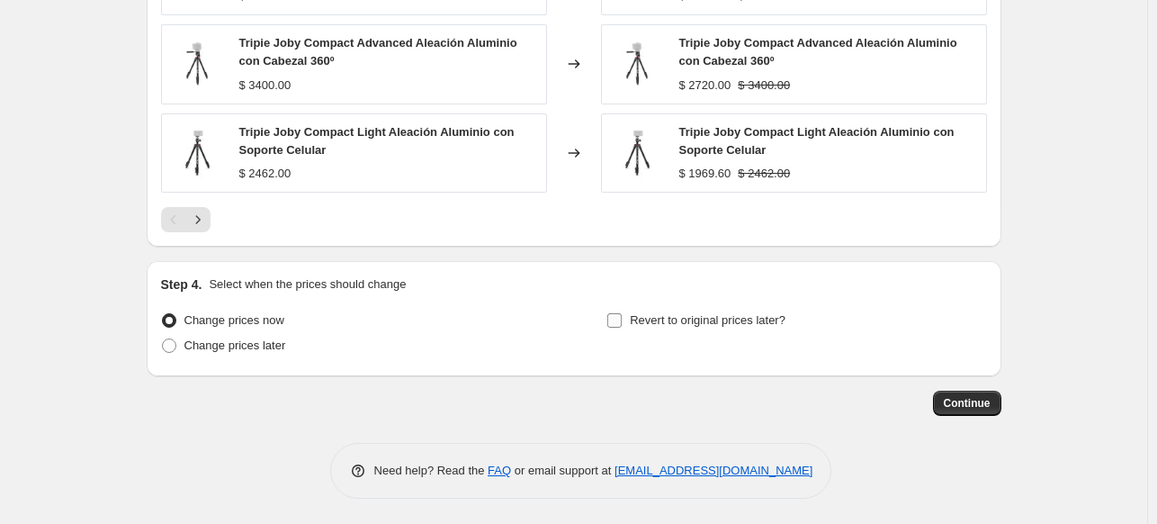
click at [764, 319] on span "Revert to original prices later?" at bounding box center [708, 319] width 156 height 13
click at [622, 319] on input "Revert to original prices later?" at bounding box center [614, 320] width 14 height 14
checkbox input "true"
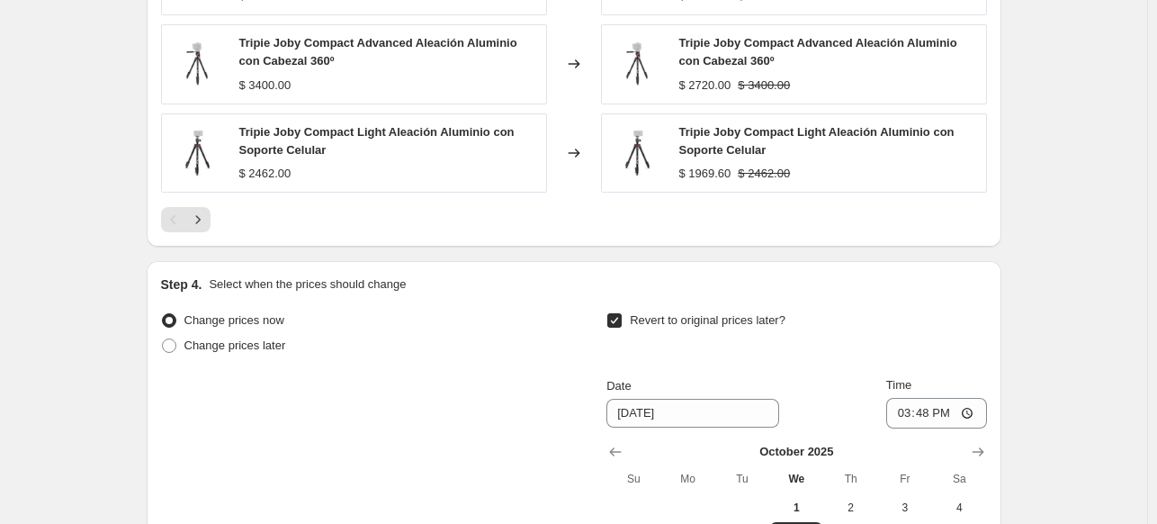
scroll to position [1851, 0]
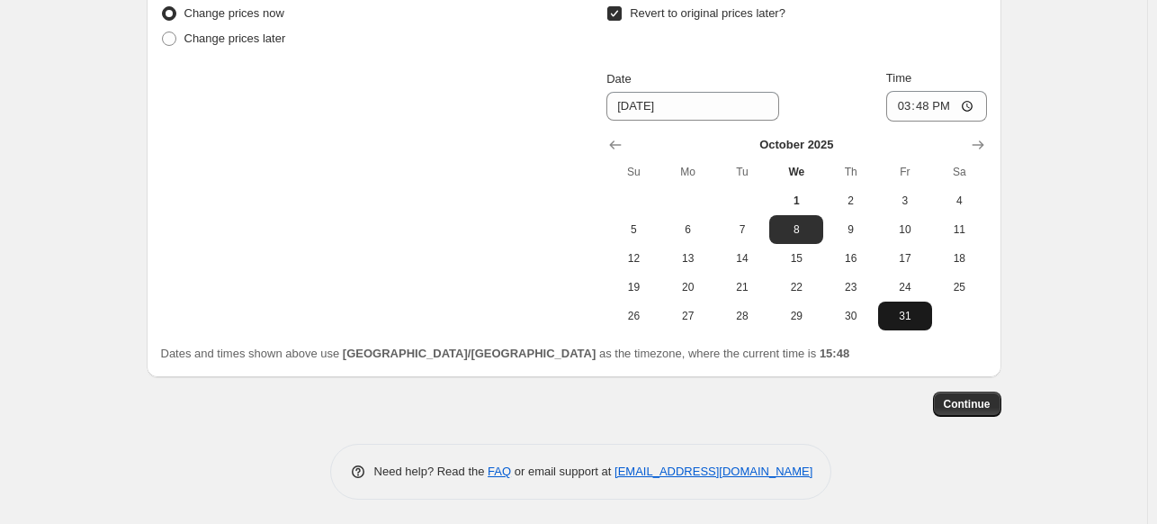
click at [899, 309] on span "31" at bounding box center [905, 316] width 40 height 14
type input "[DATE]"
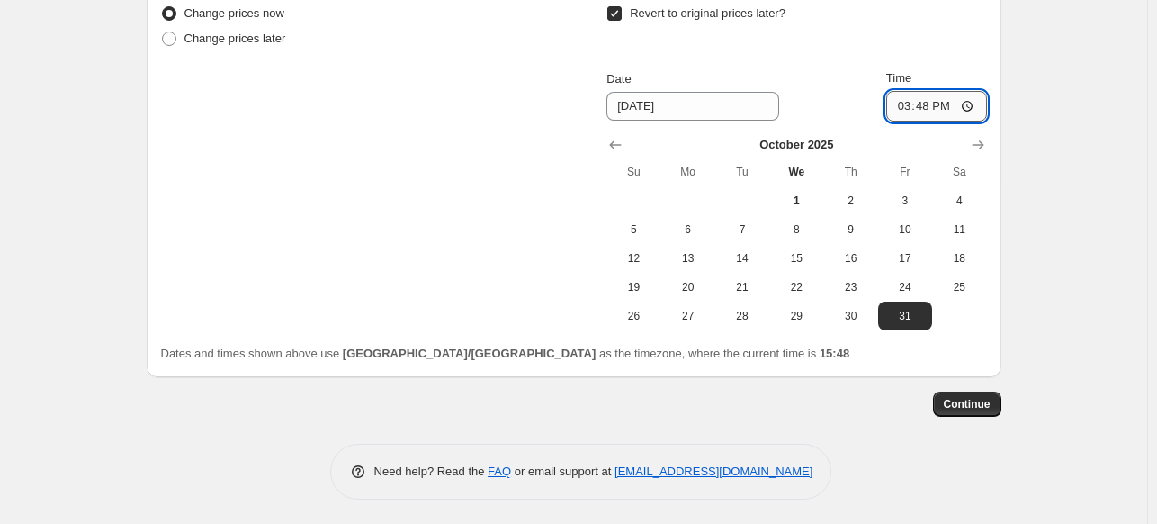
click at [900, 106] on input "15:48" at bounding box center [936, 106] width 101 height 31
type input "23:59"
click at [981, 411] on button "Continue" at bounding box center [967, 403] width 68 height 25
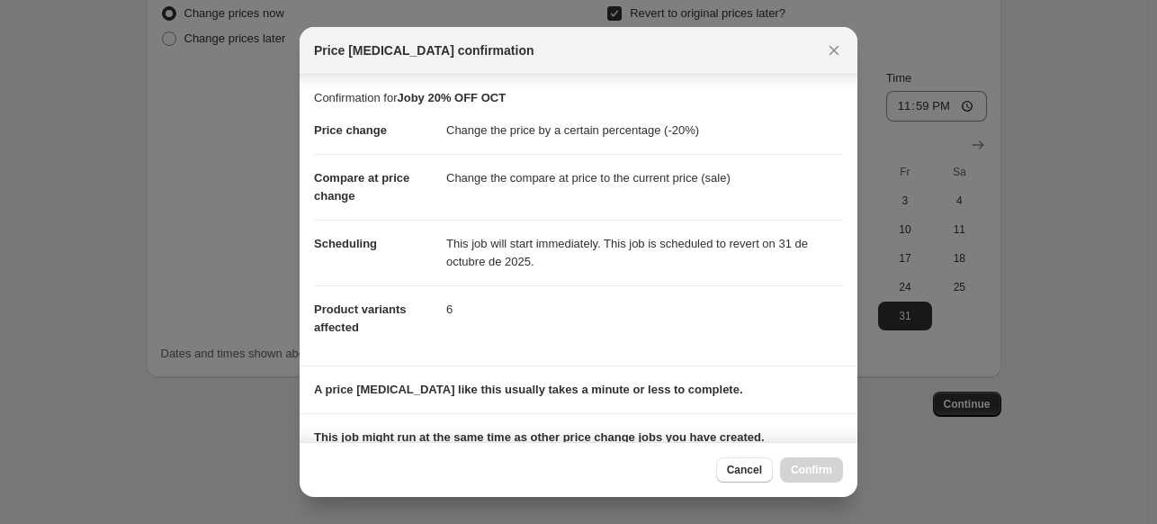
scroll to position [249, 0]
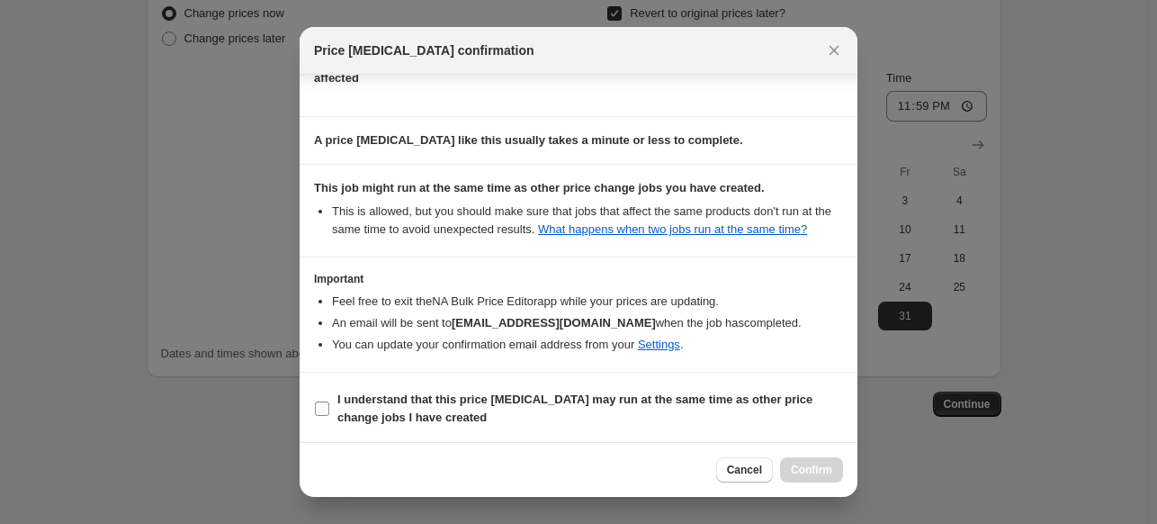
click at [766, 424] on label "I understand that this price [MEDICAL_DATA] may run at the same time as other p…" at bounding box center [578, 408] width 529 height 43
click at [329, 416] on input "I understand that this price [MEDICAL_DATA] may run at the same time as other p…" at bounding box center [322, 408] width 14 height 14
checkbox input "true"
click at [805, 462] on button "Confirm" at bounding box center [811, 469] width 63 height 25
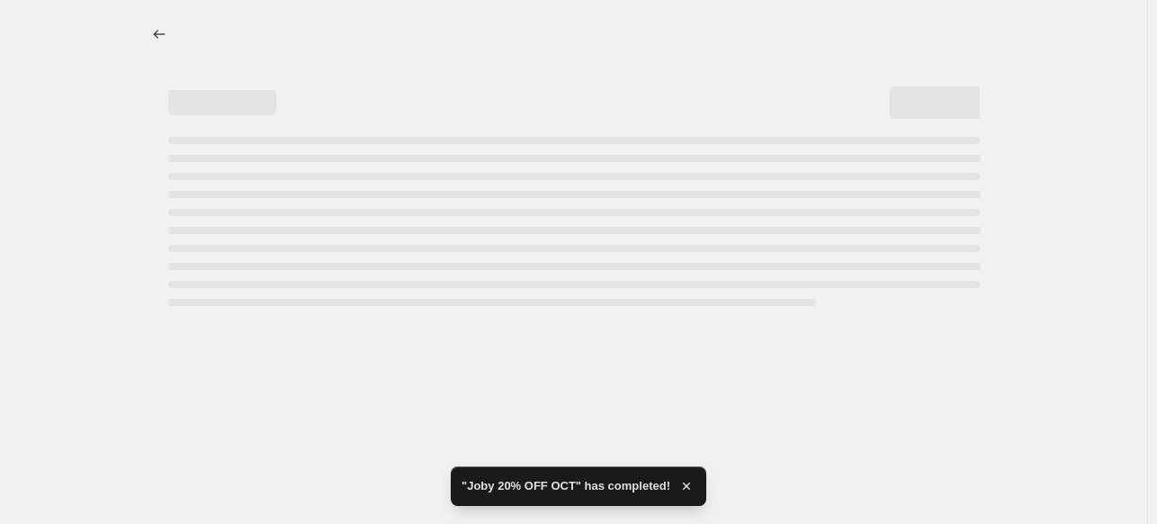
select select "percentage"
select select "vendor"
select select "inventory_quantity"
select select ">"
